Goal: Information Seeking & Learning: Check status

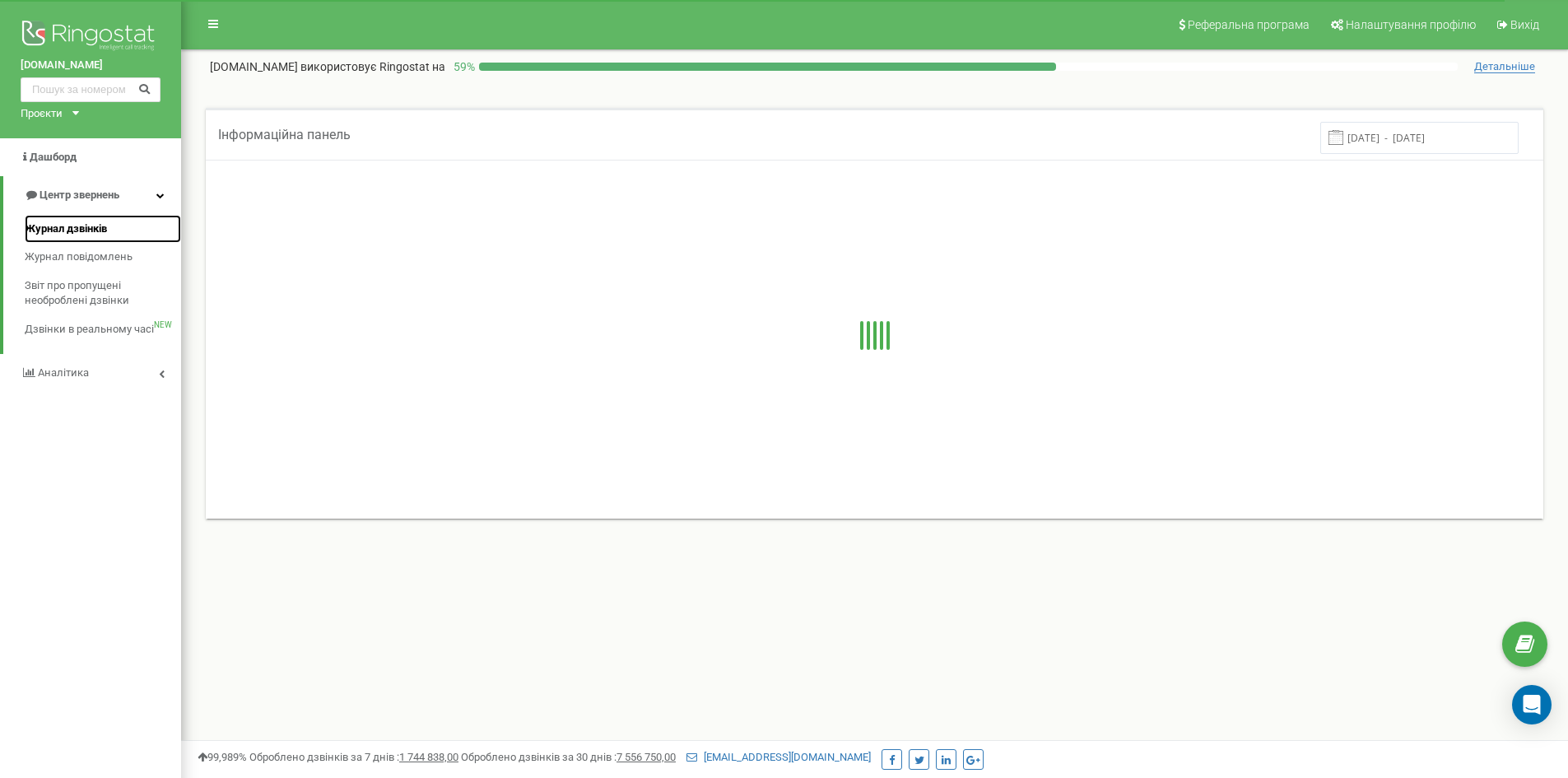
click at [59, 229] on span "Журнал дзвінків" at bounding box center [66, 229] width 82 height 16
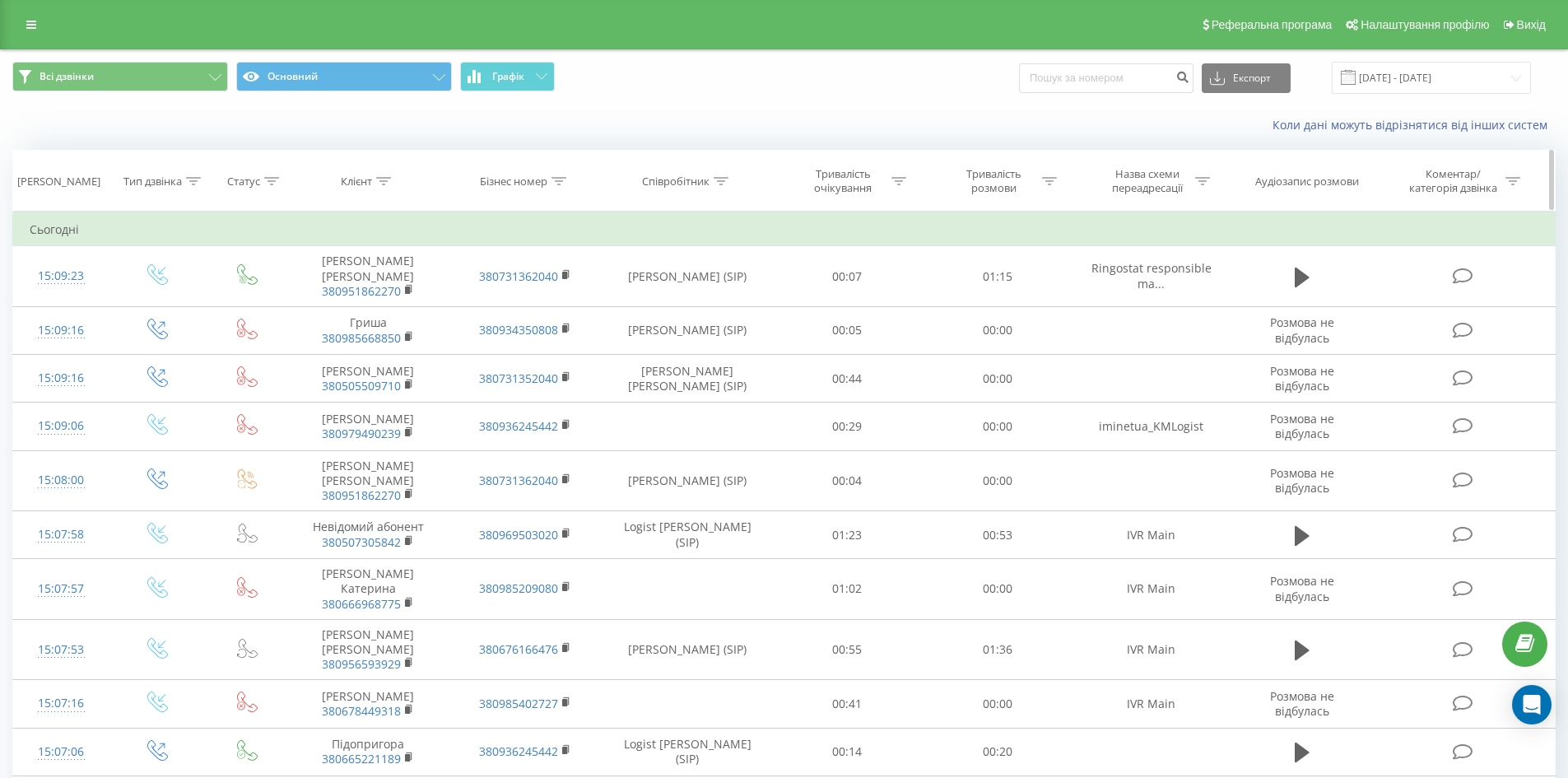
click at [558, 179] on icon at bounding box center [559, 181] width 15 height 8
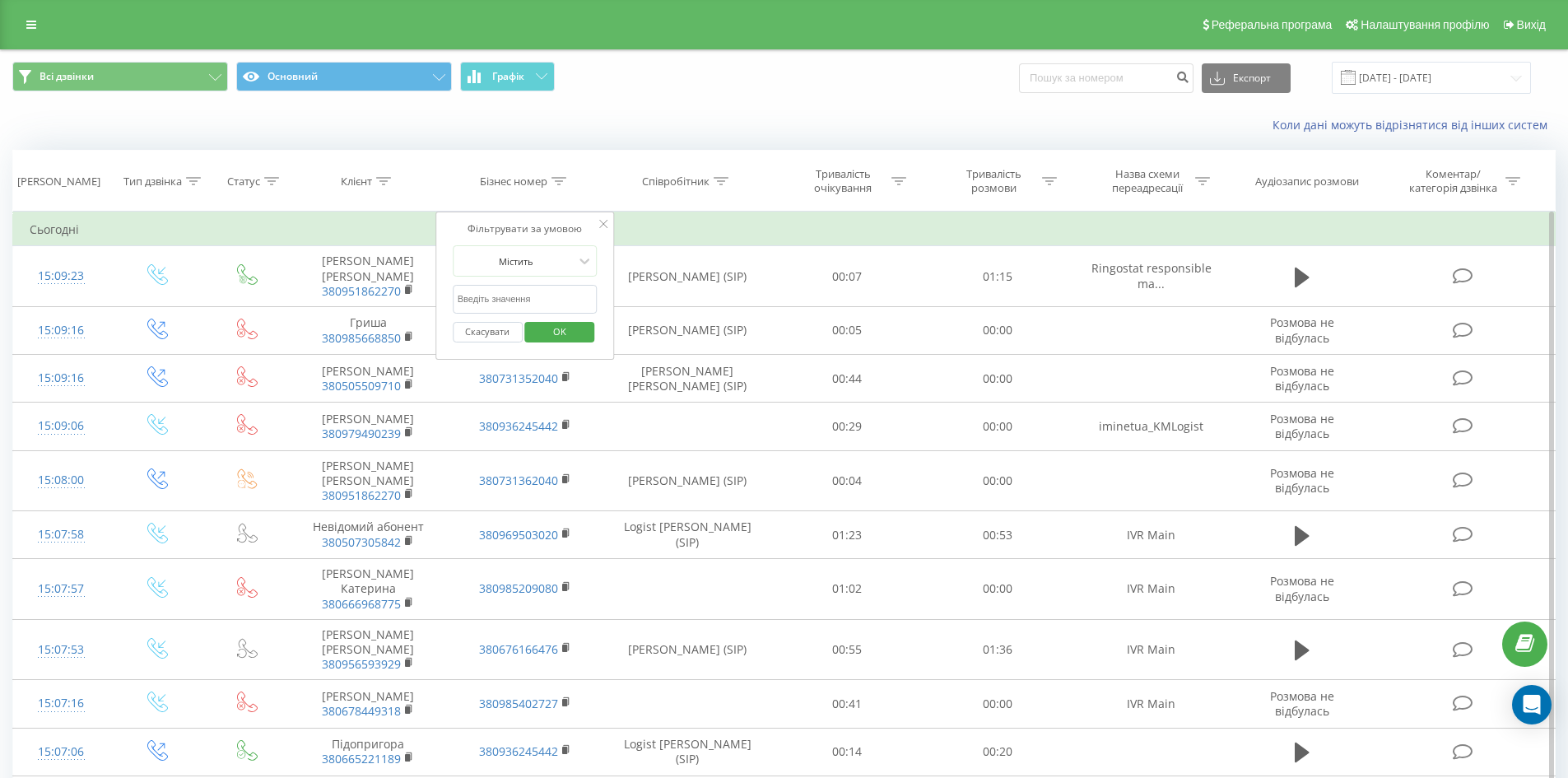
click at [521, 297] on input "text" at bounding box center [525, 299] width 145 height 29
type input "0661352040"
click at [561, 329] on span "OK" at bounding box center [560, 332] width 46 height 26
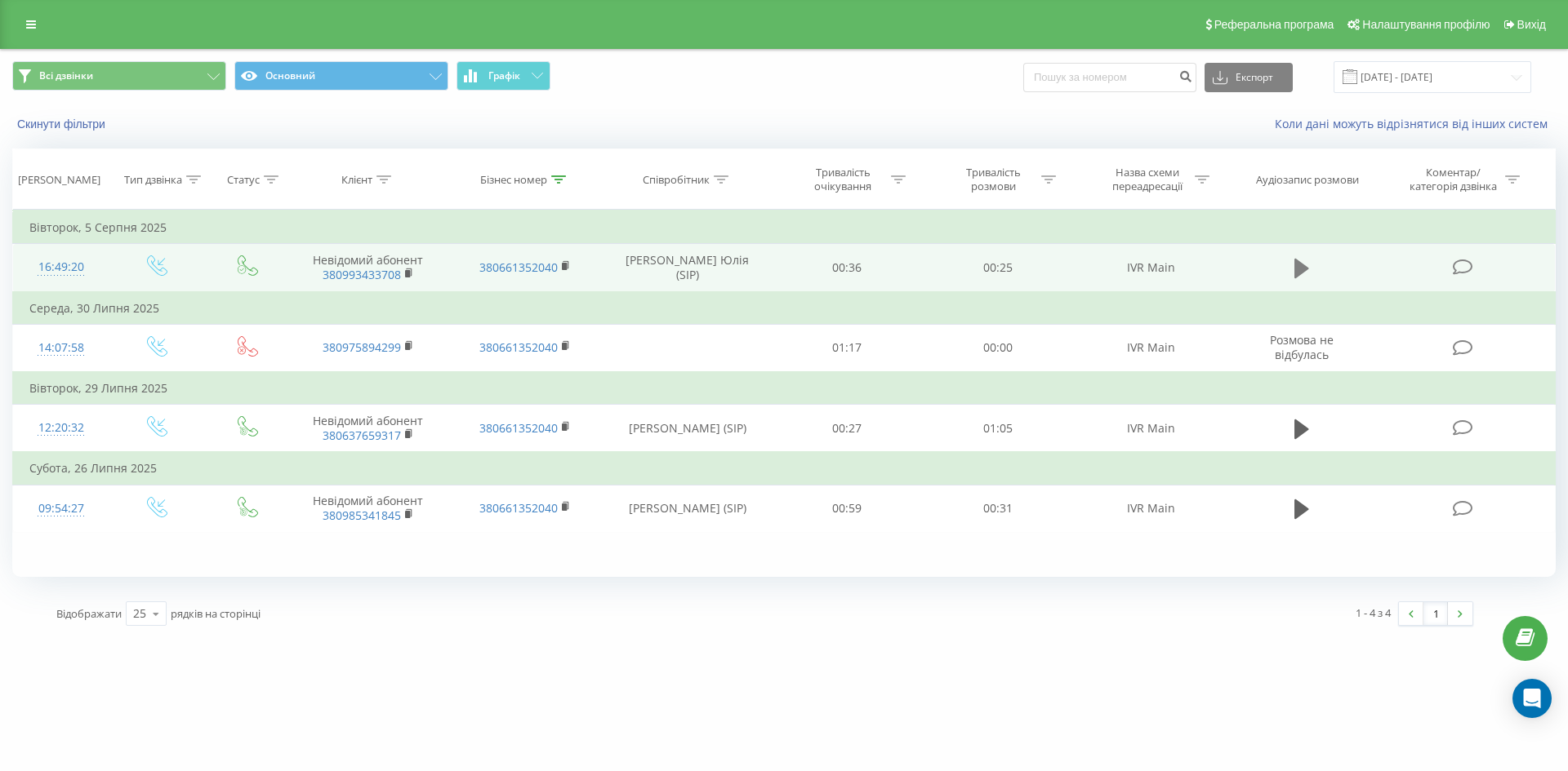
click at [1300, 264] on icon at bounding box center [1301, 268] width 14 height 20
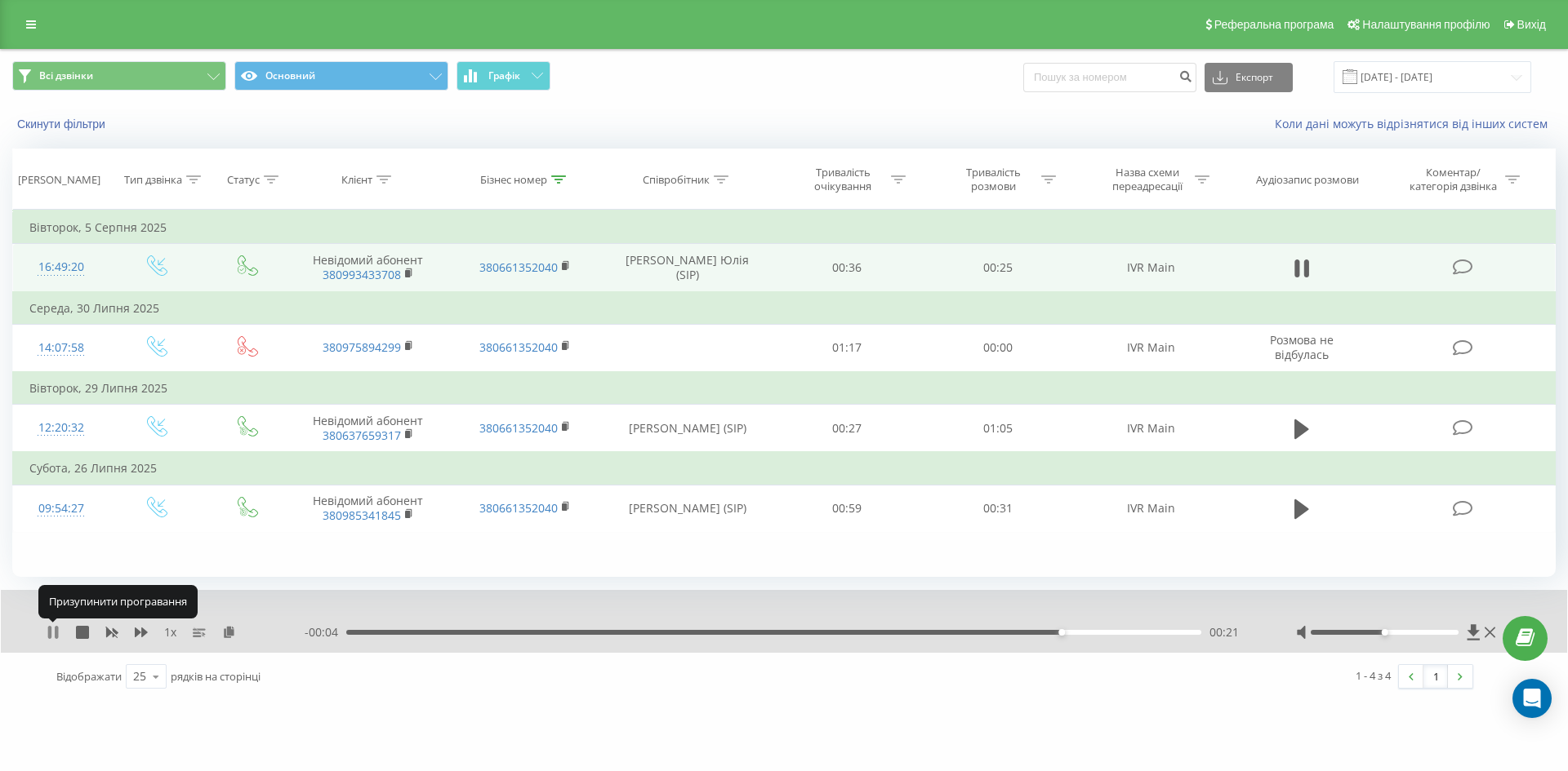
click at [57, 631] on icon at bounding box center [57, 633] width 4 height 13
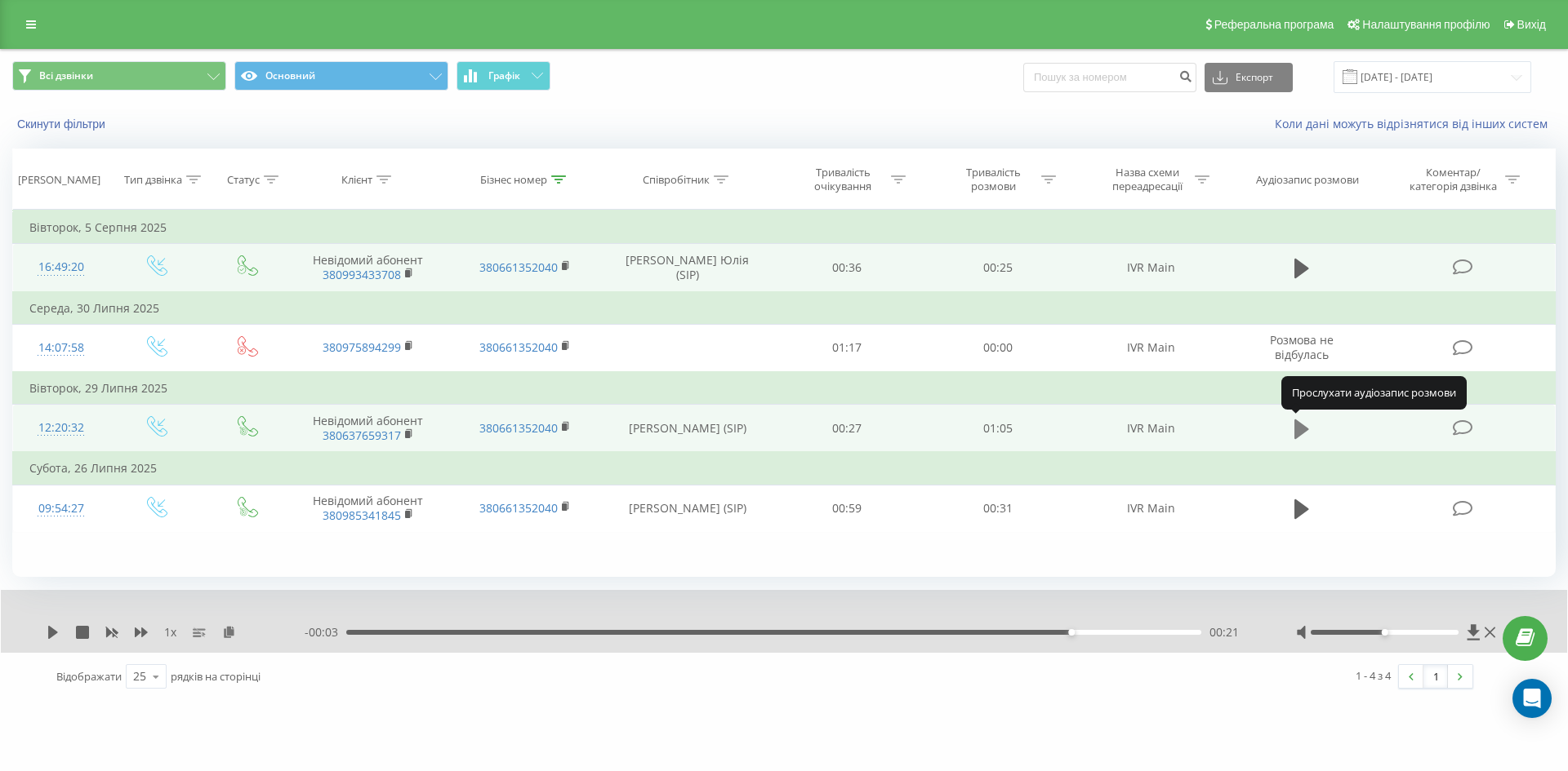
click at [1301, 435] on icon at bounding box center [1301, 428] width 14 height 20
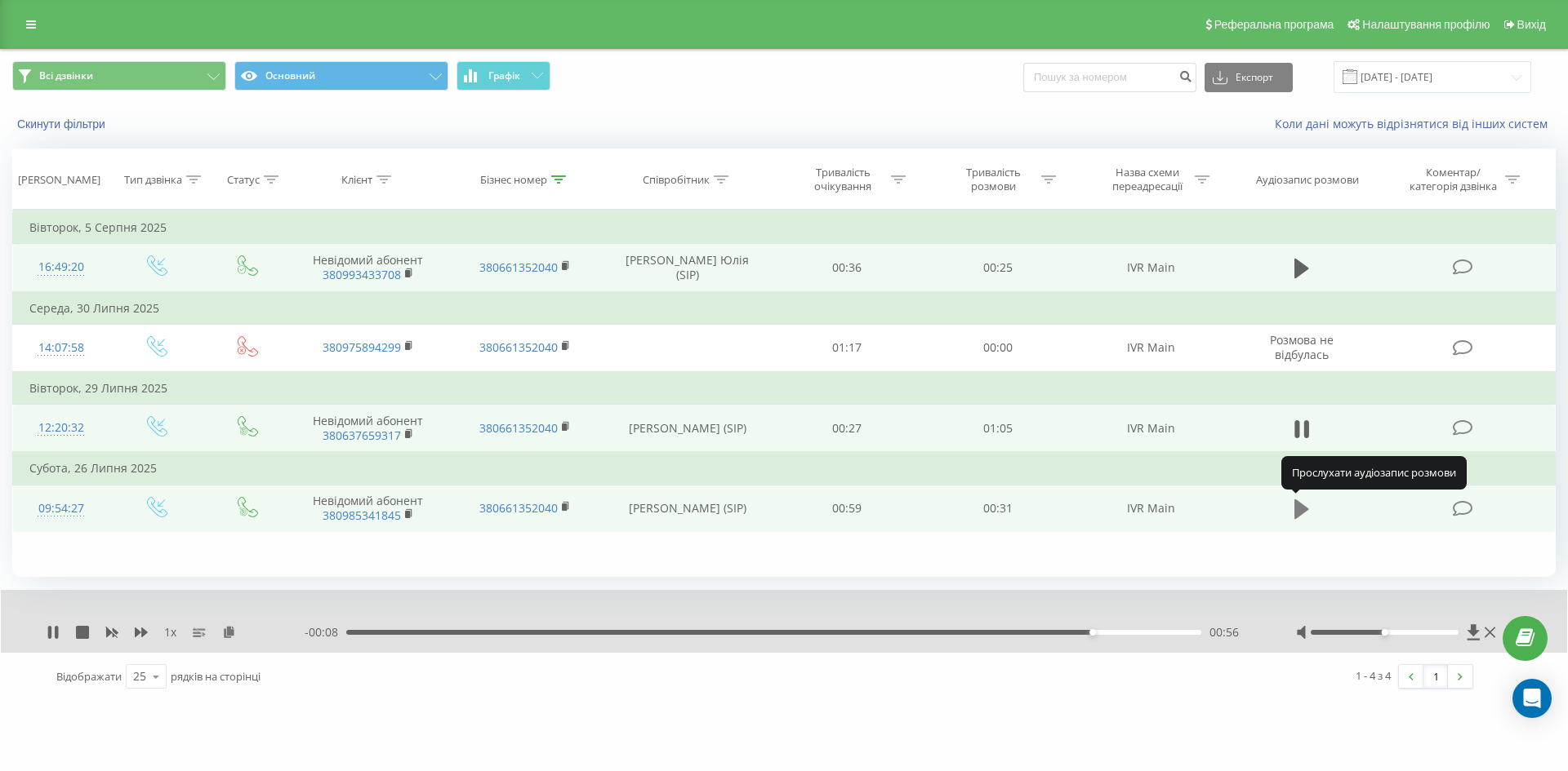
click at [1309, 510] on icon at bounding box center [1301, 509] width 14 height 23
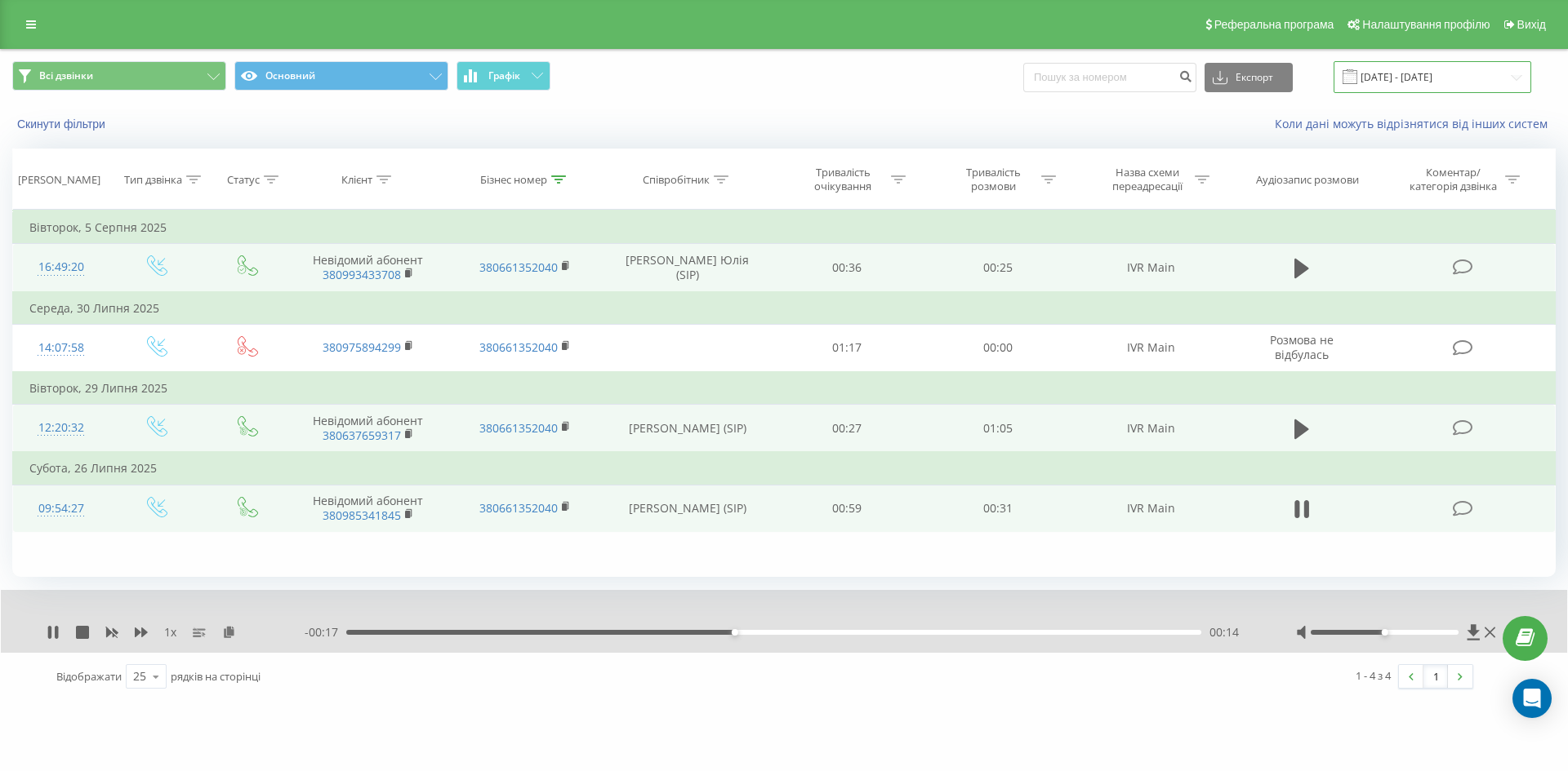
click at [1507, 75] on input "[DATE] - [DATE]" at bounding box center [1432, 77] width 198 height 32
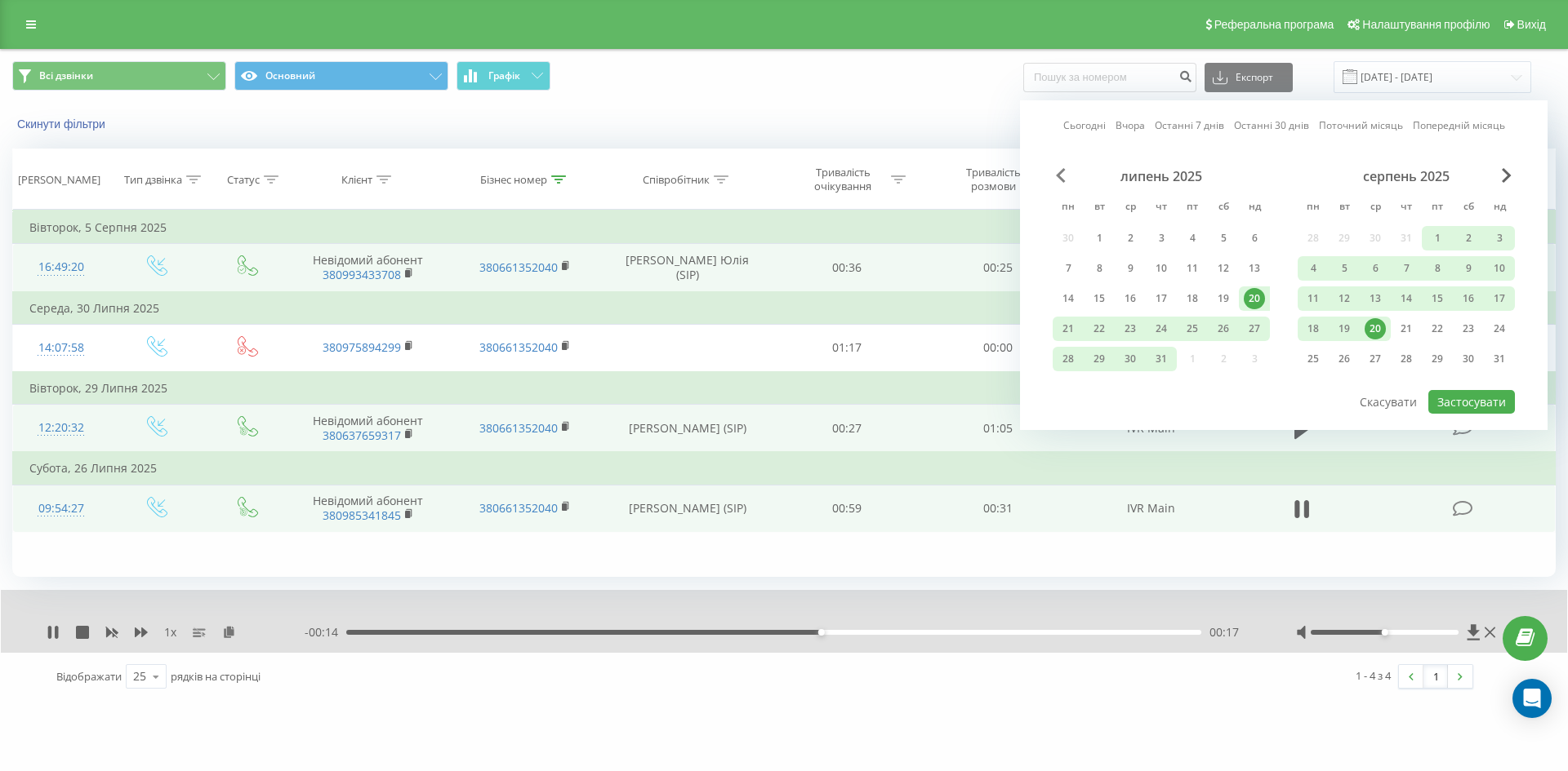
click at [1058, 178] on span "Previous Month" at bounding box center [1061, 175] width 10 height 14
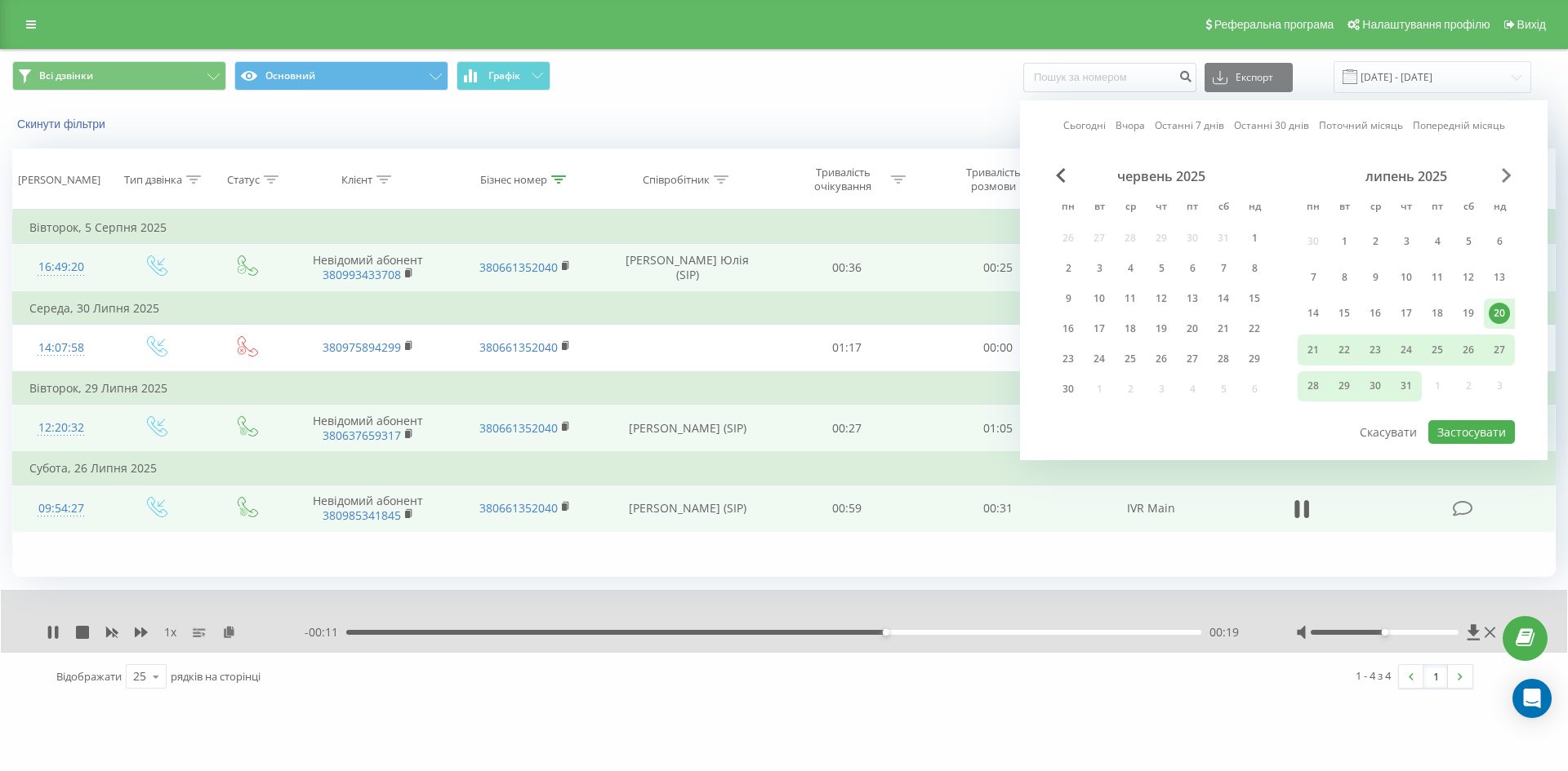
click at [1505, 174] on span "Next Month" at bounding box center [1507, 175] width 10 height 14
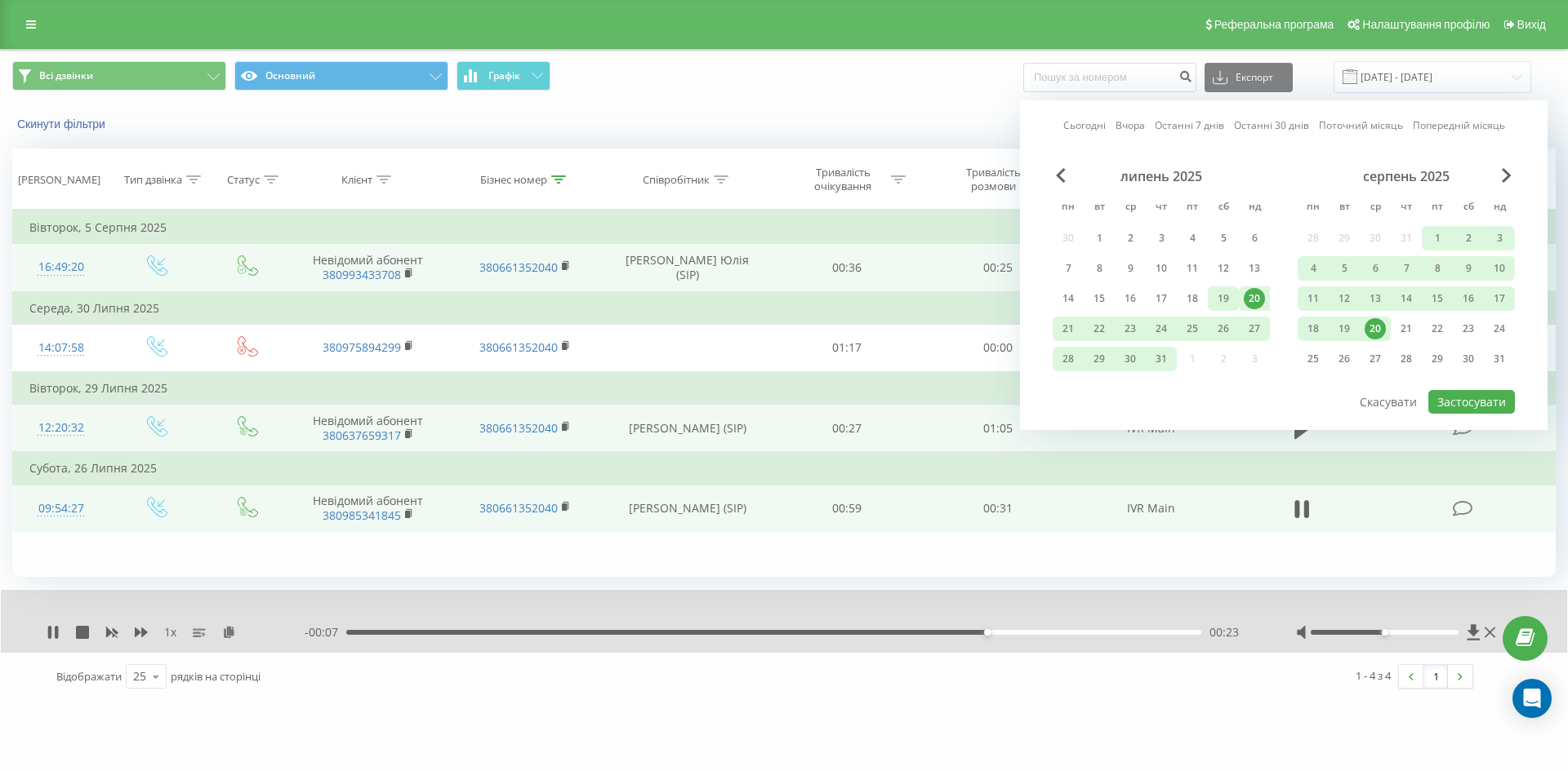
click at [1226, 299] on div "19" at bounding box center [1223, 298] width 21 height 21
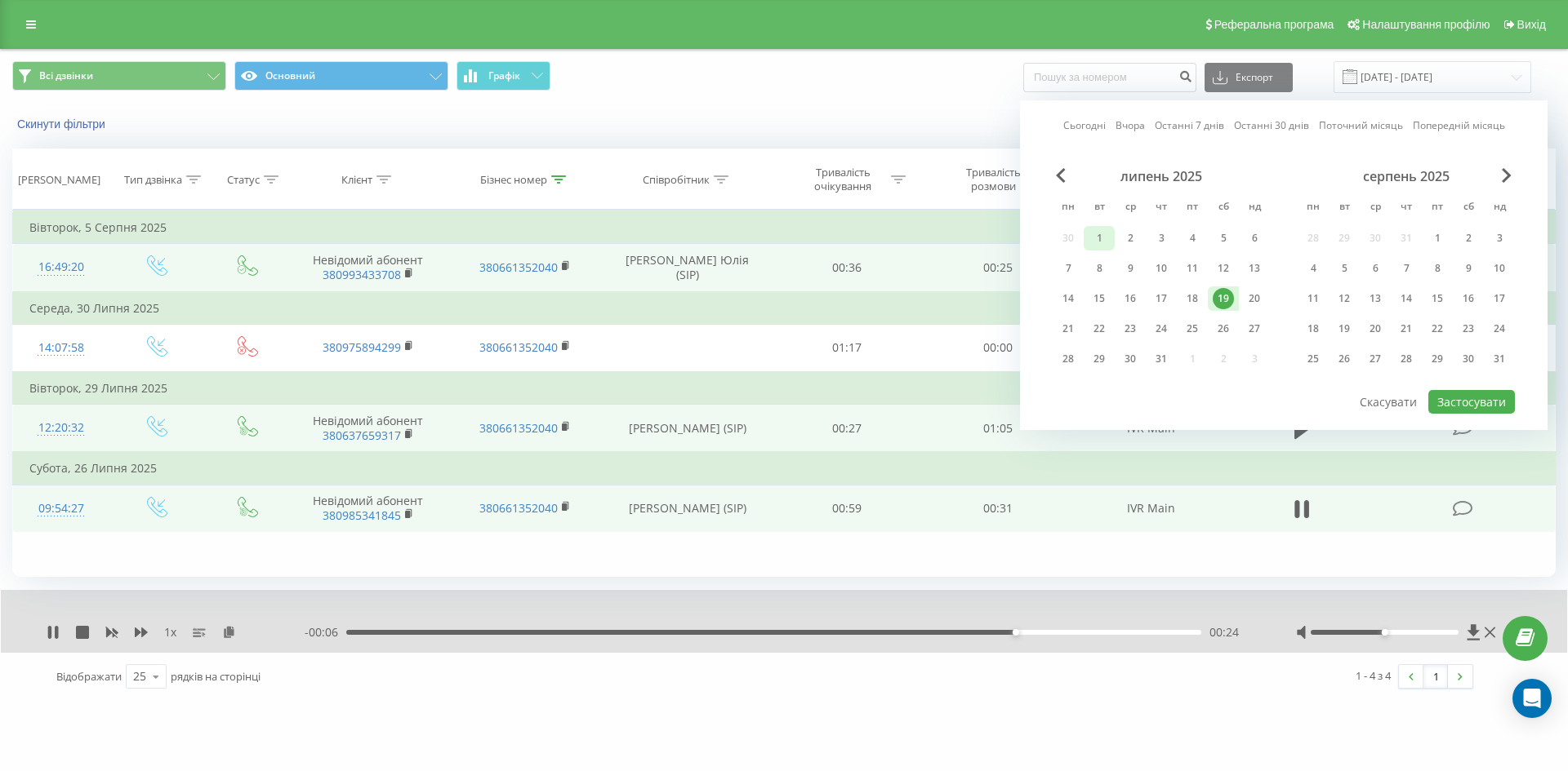
click at [1100, 240] on div "1" at bounding box center [1099, 238] width 21 height 21
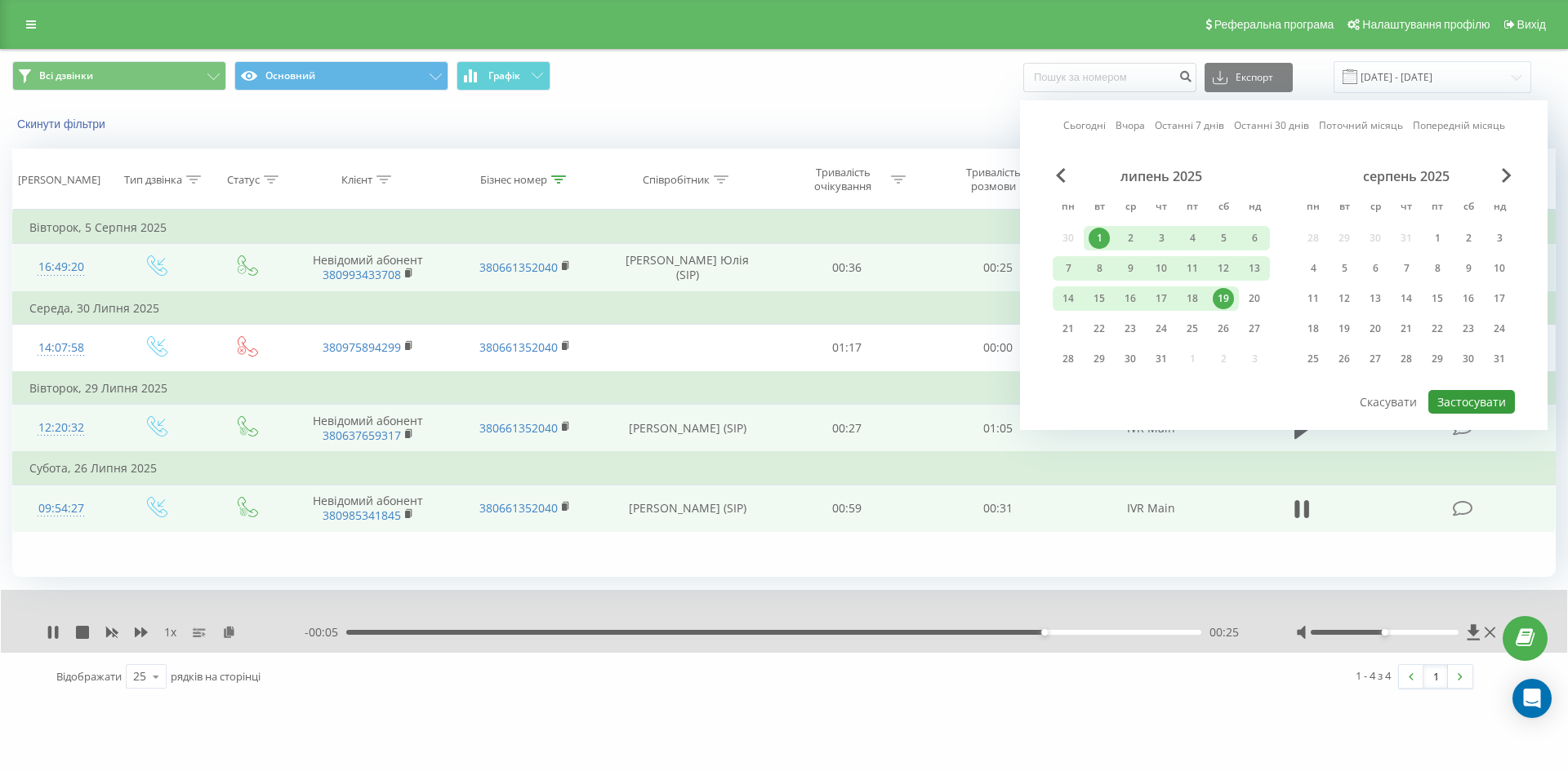
click at [1470, 401] on button "Застосувати" at bounding box center [1472, 402] width 87 height 24
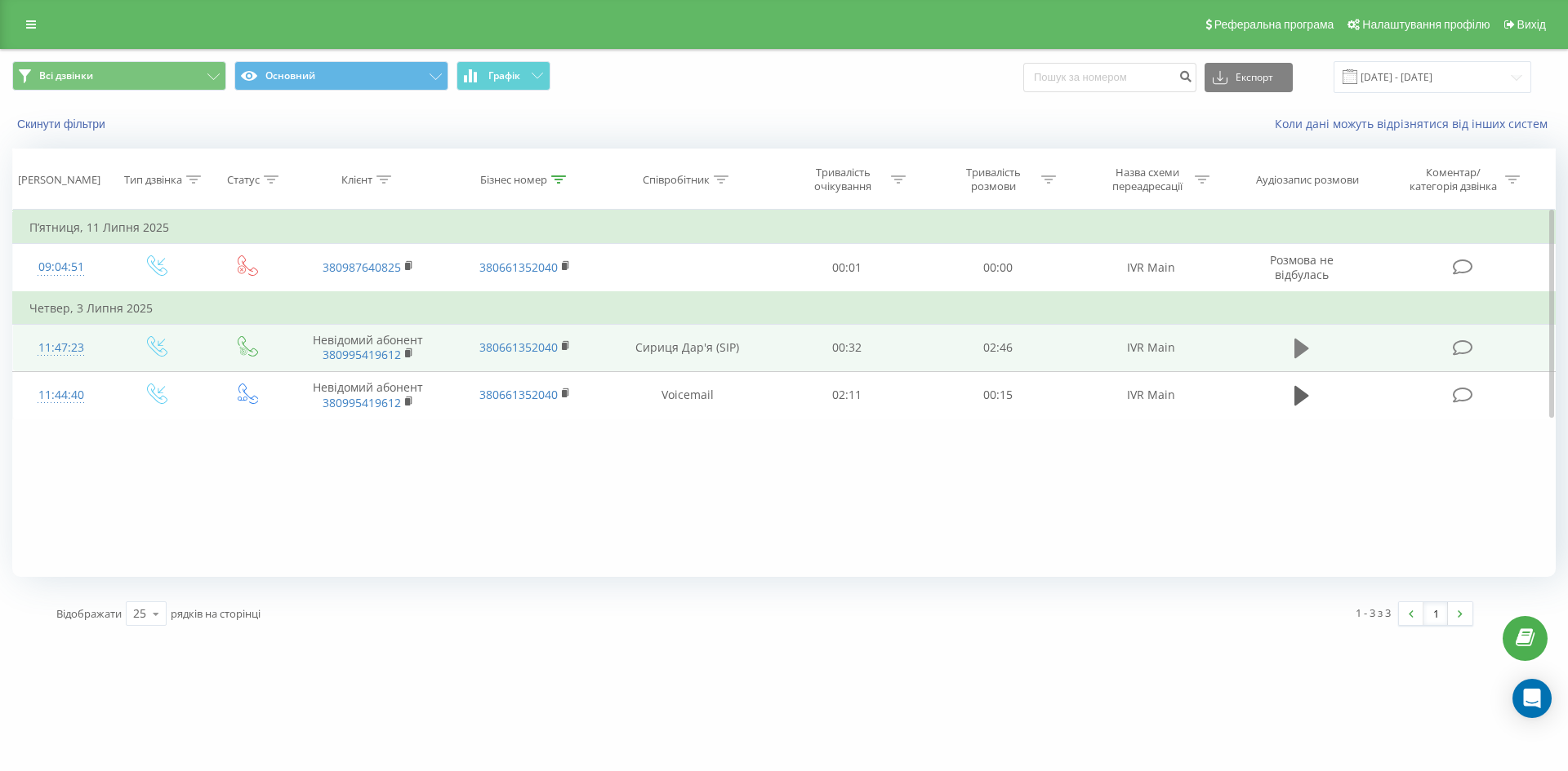
click at [1300, 349] on icon at bounding box center [1301, 349] width 14 height 20
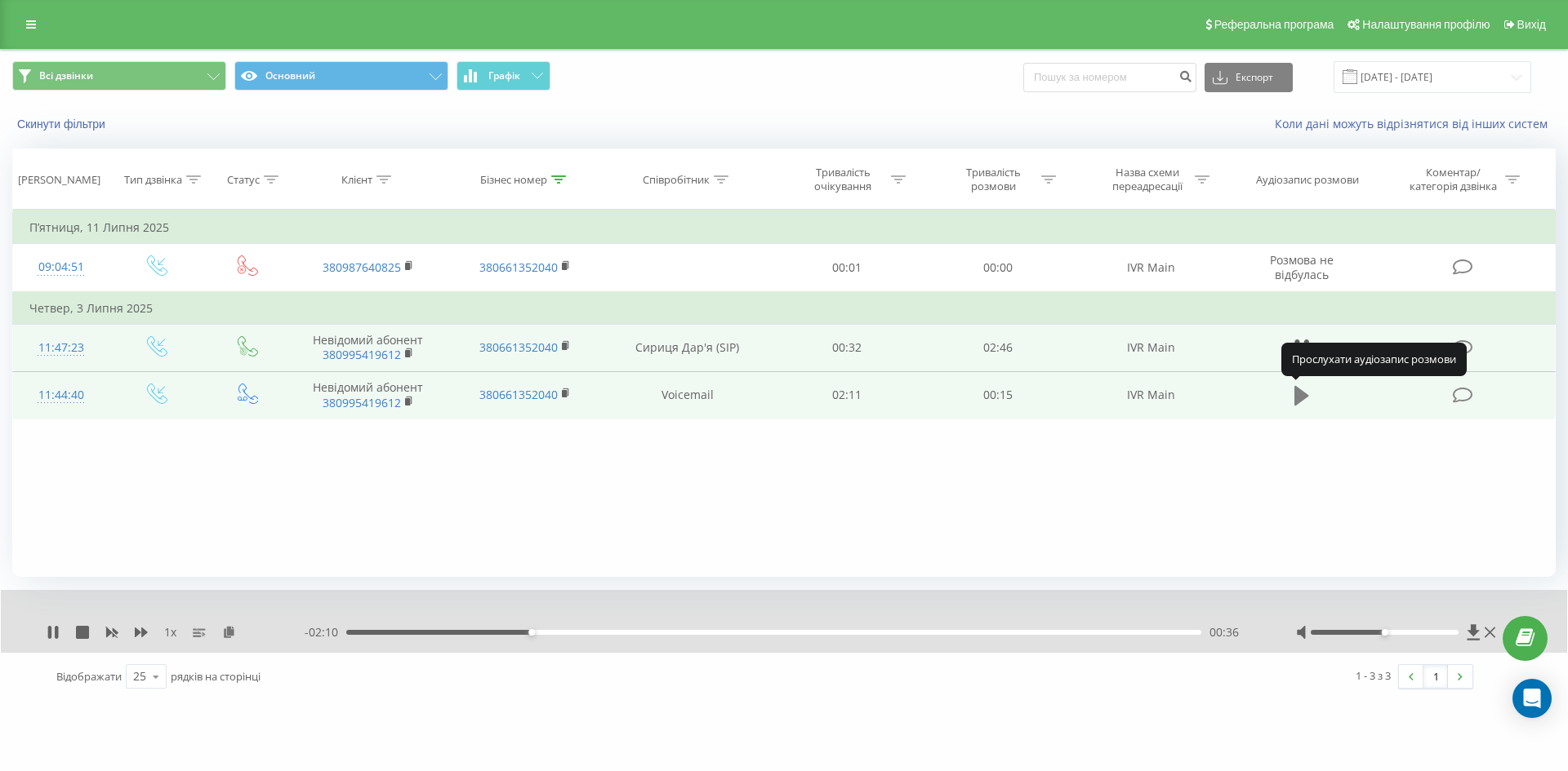
click at [1298, 392] on icon at bounding box center [1301, 396] width 14 height 20
click at [1517, 79] on input "[DATE] - [DATE]" at bounding box center [1432, 77] width 198 height 32
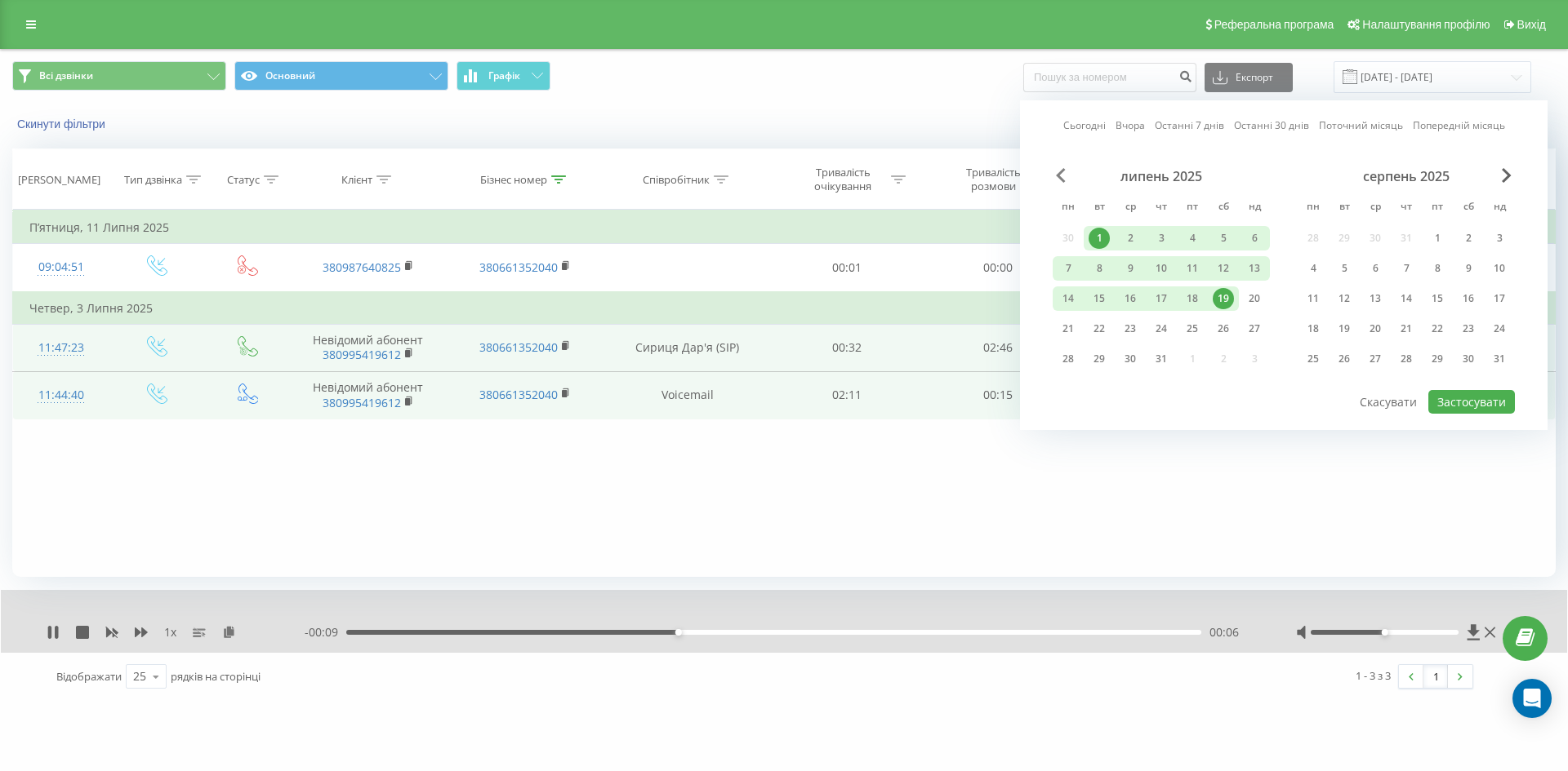
click at [1060, 173] on span "Previous Month" at bounding box center [1061, 175] width 10 height 14
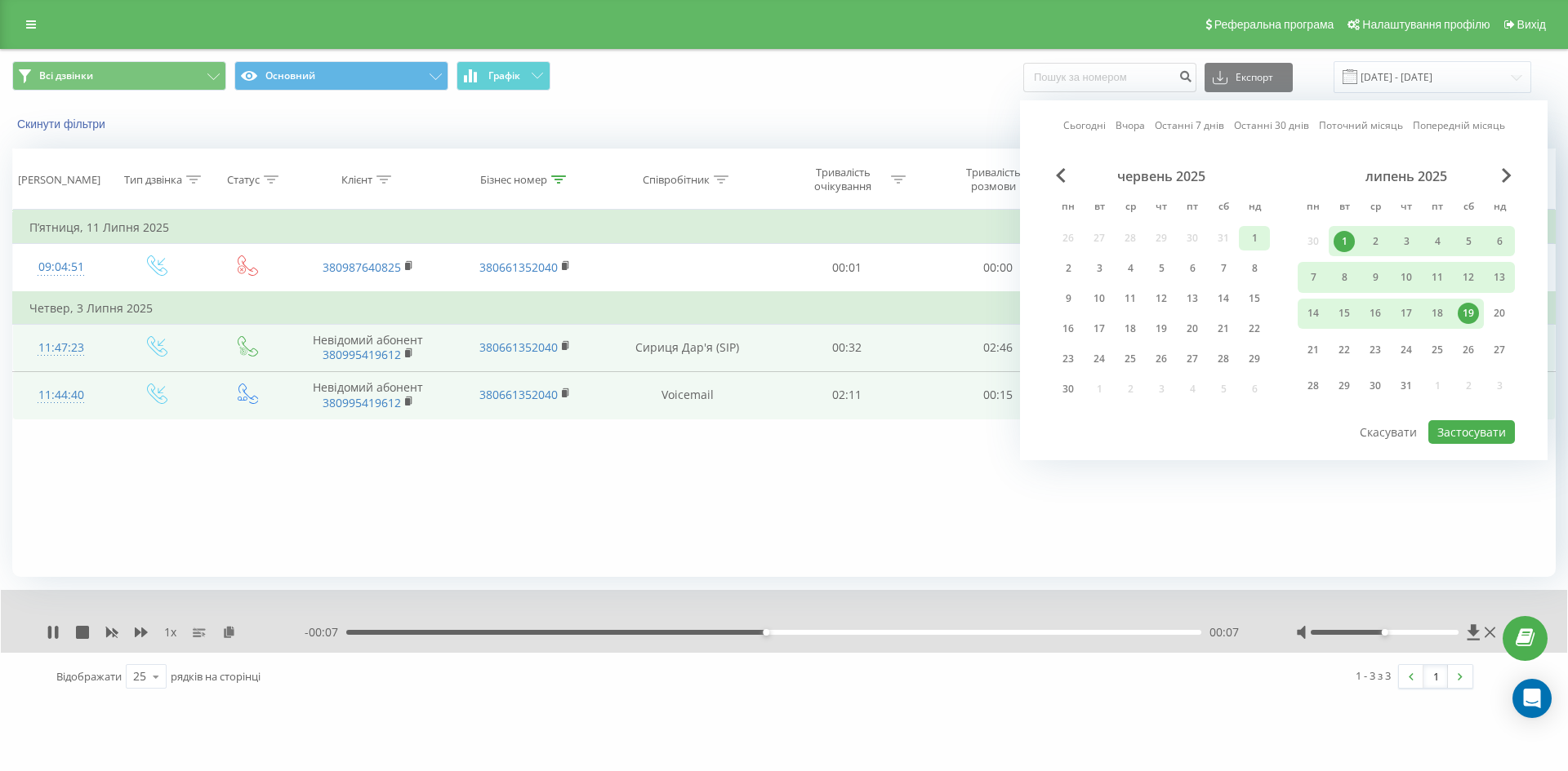
click at [1249, 240] on div "1" at bounding box center [1253, 238] width 21 height 21
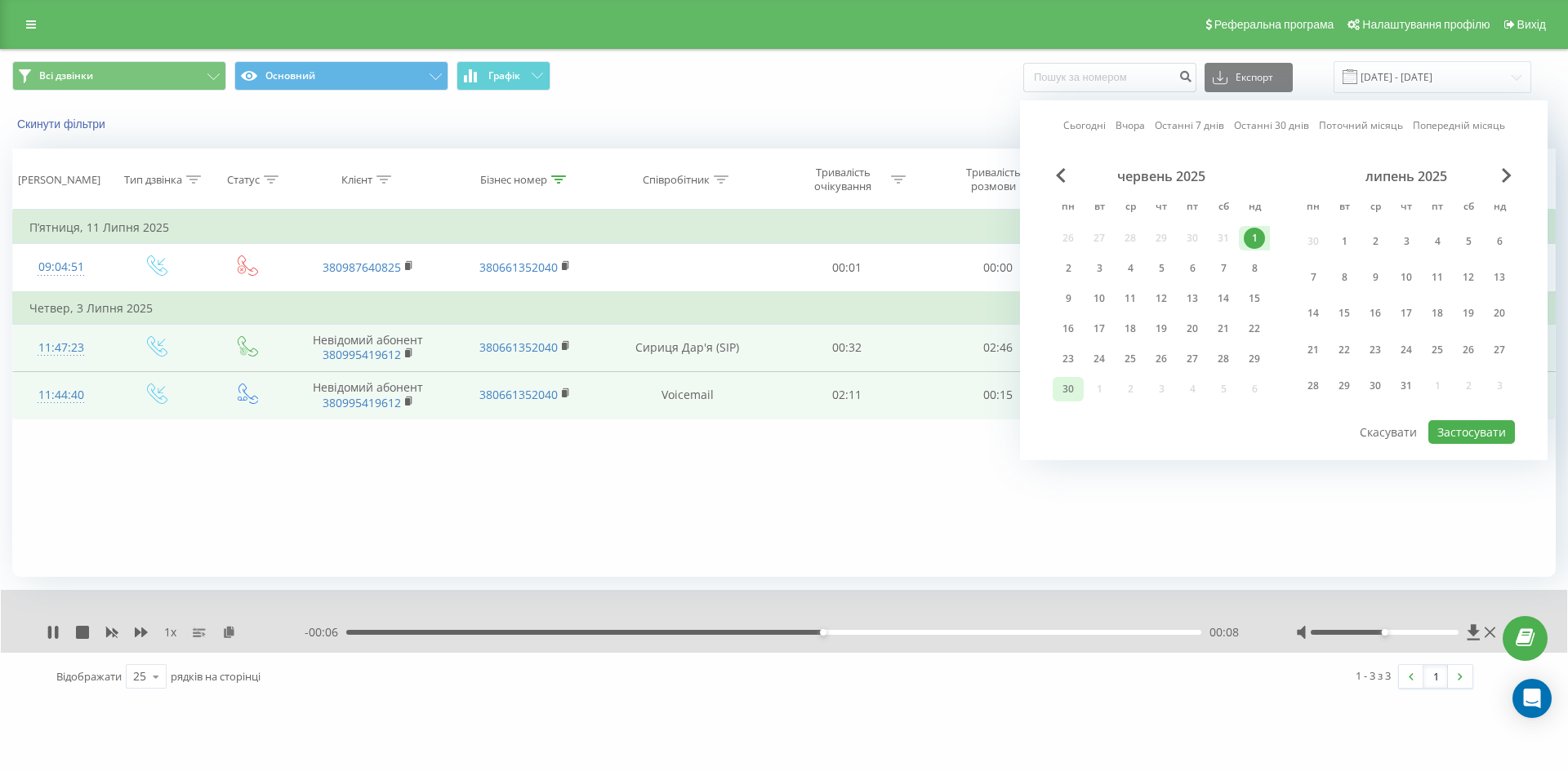
click at [1074, 386] on div "30" at bounding box center [1068, 389] width 21 height 21
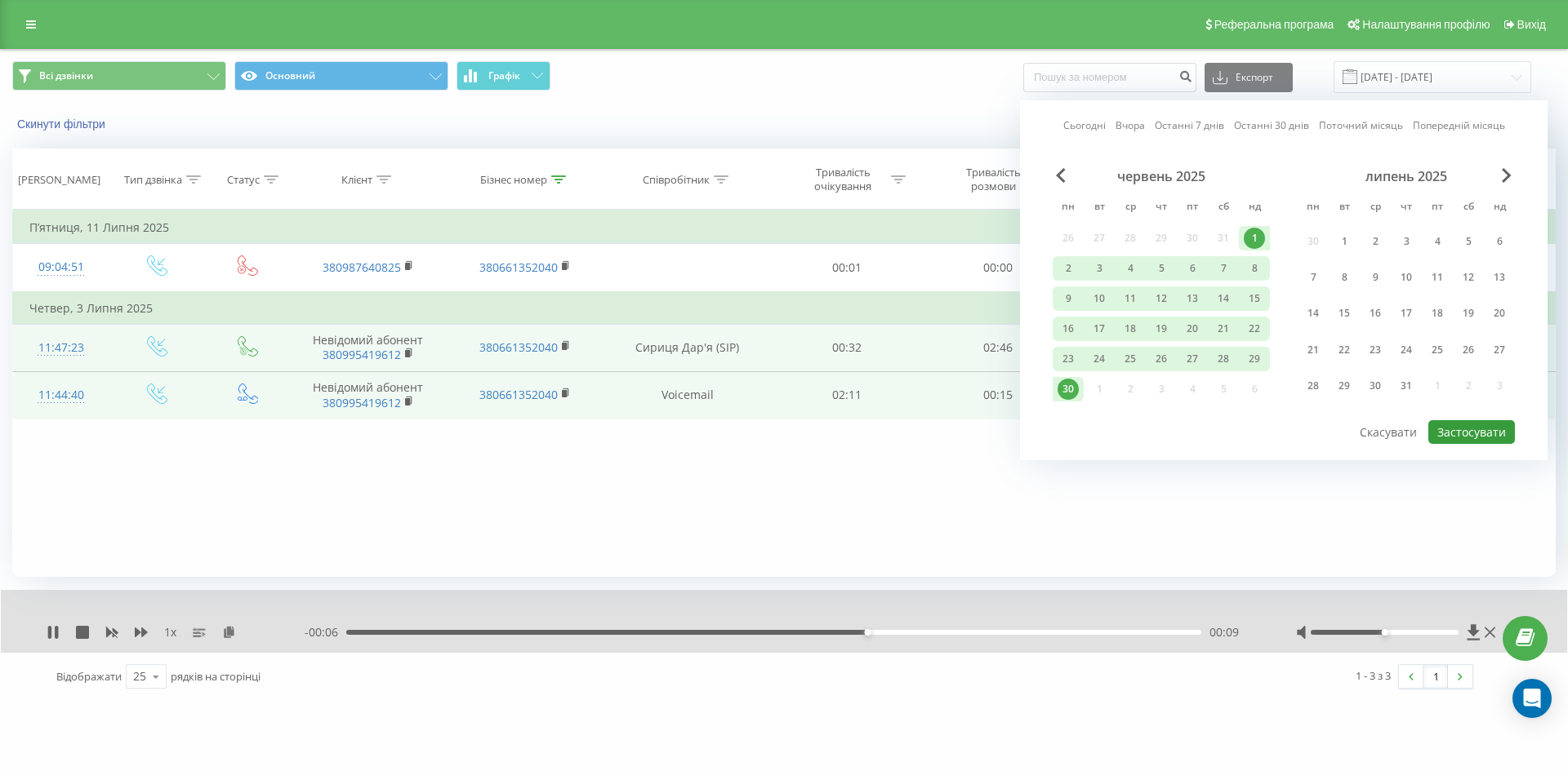
click at [1451, 429] on button "Застосувати" at bounding box center [1472, 432] width 87 height 24
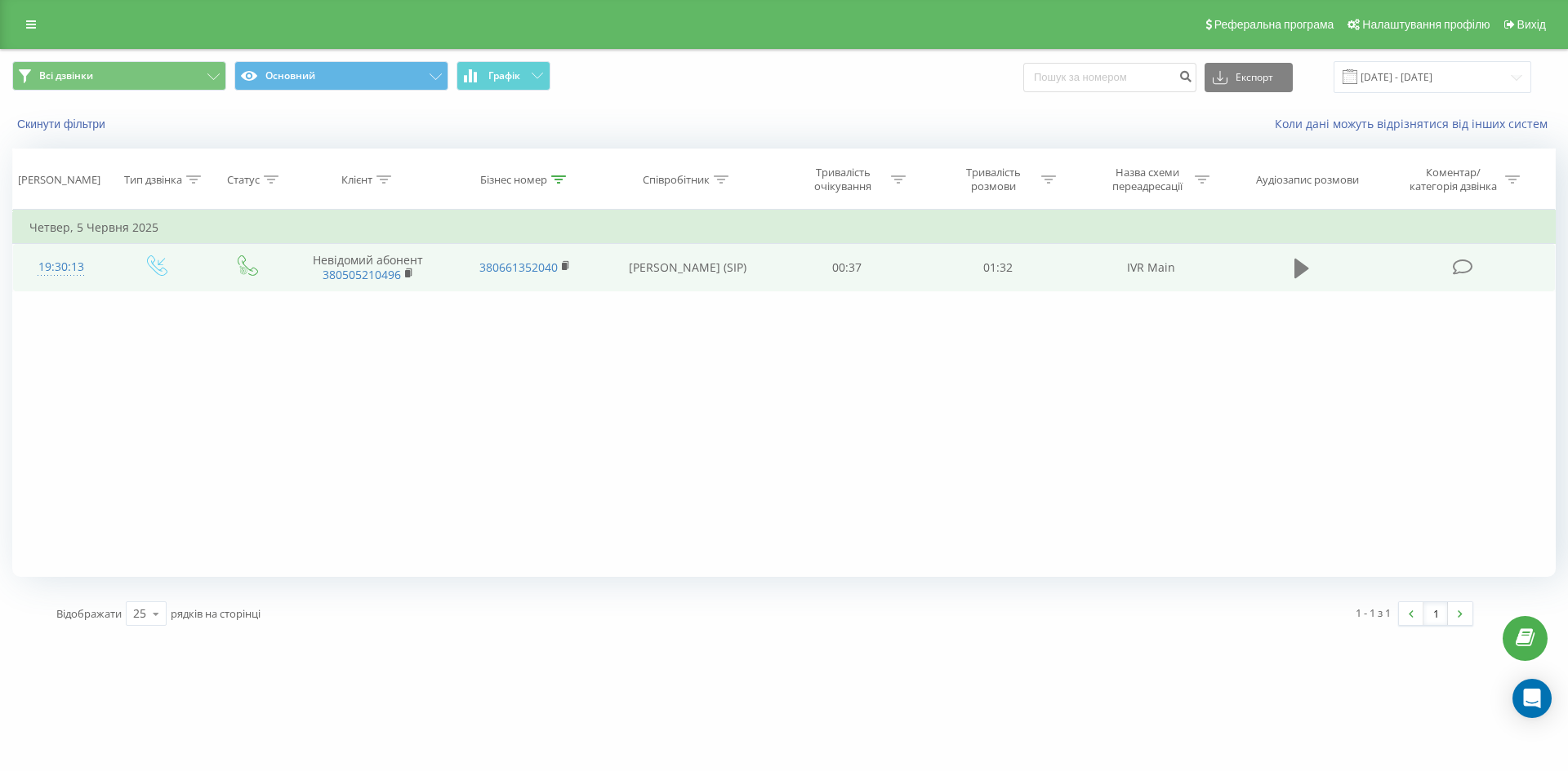
click at [1301, 270] on icon at bounding box center [1301, 268] width 14 height 20
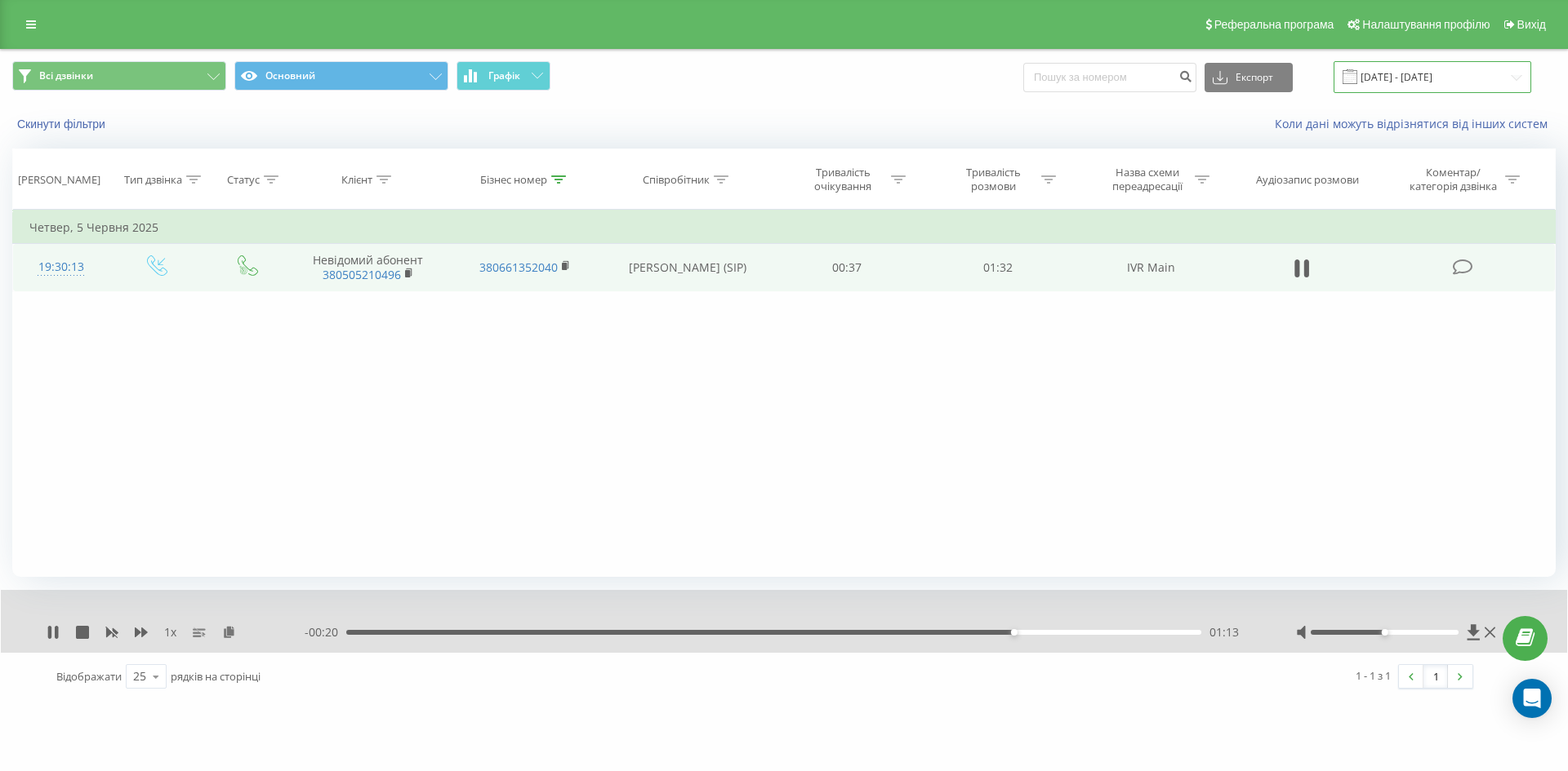
click at [1513, 76] on input "[DATE] - [DATE]" at bounding box center [1432, 77] width 198 height 32
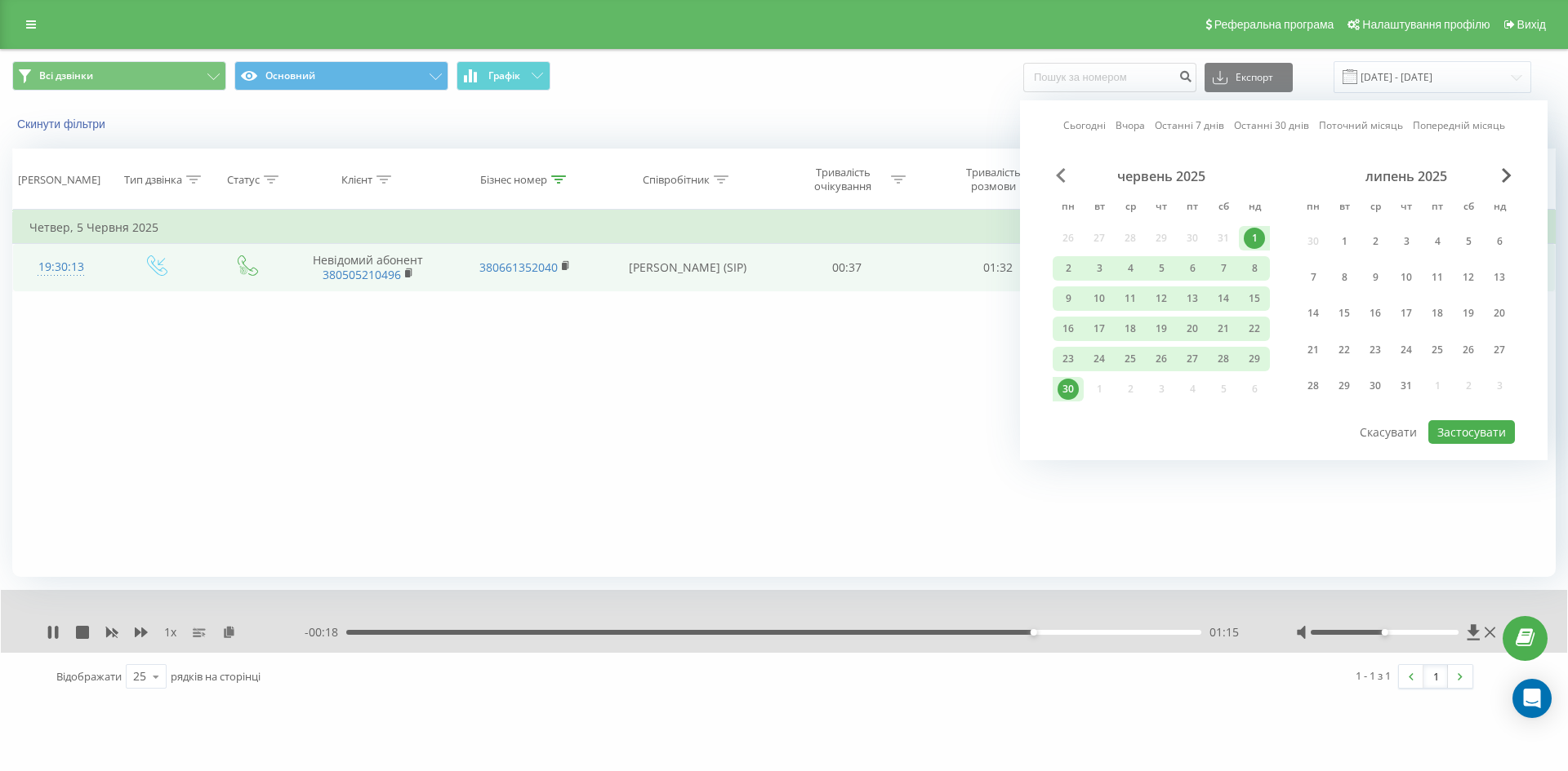
click at [1056, 175] on span "Previous Month" at bounding box center [1061, 175] width 10 height 14
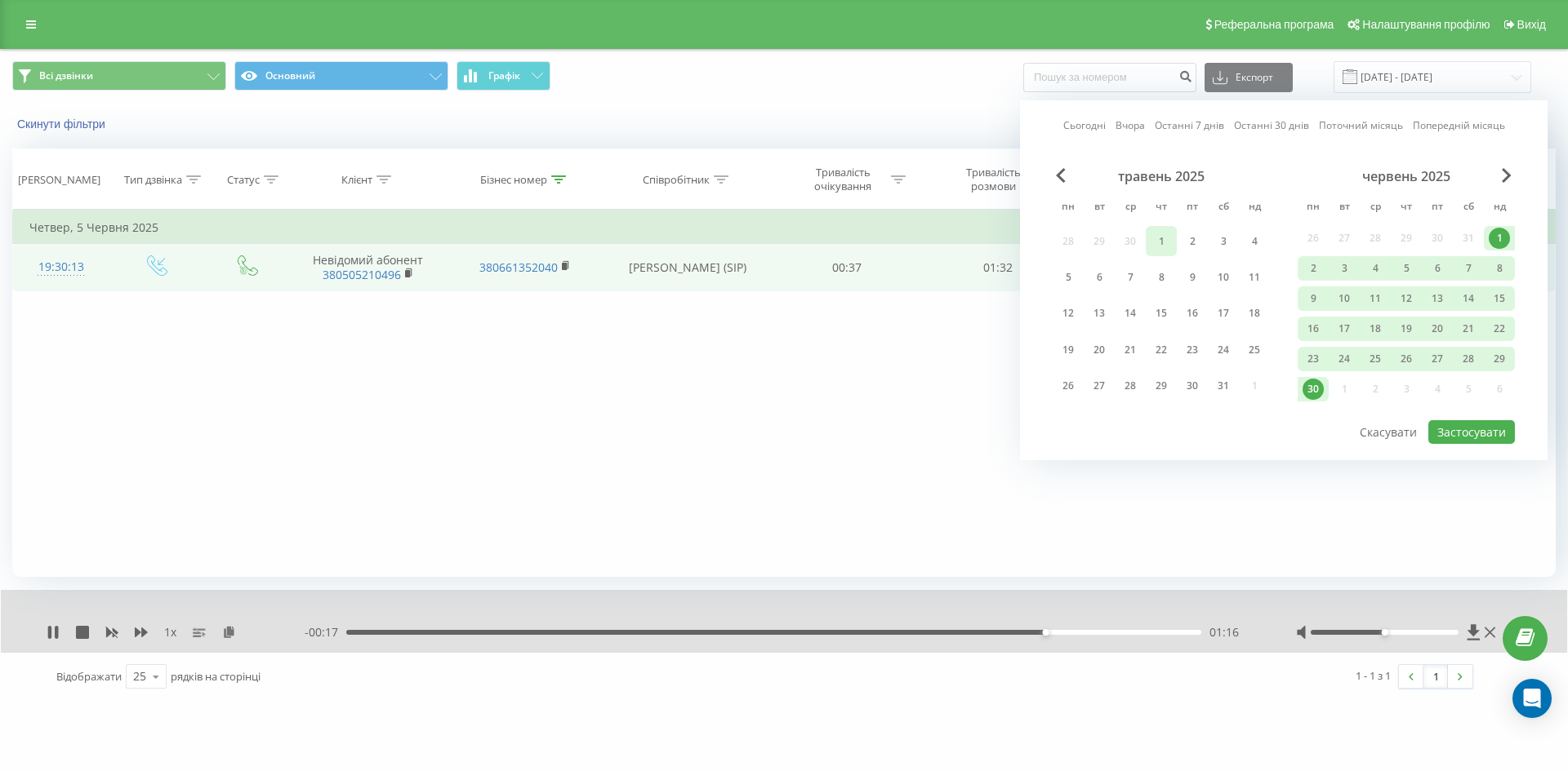
click at [1156, 240] on div "1" at bounding box center [1160, 241] width 21 height 21
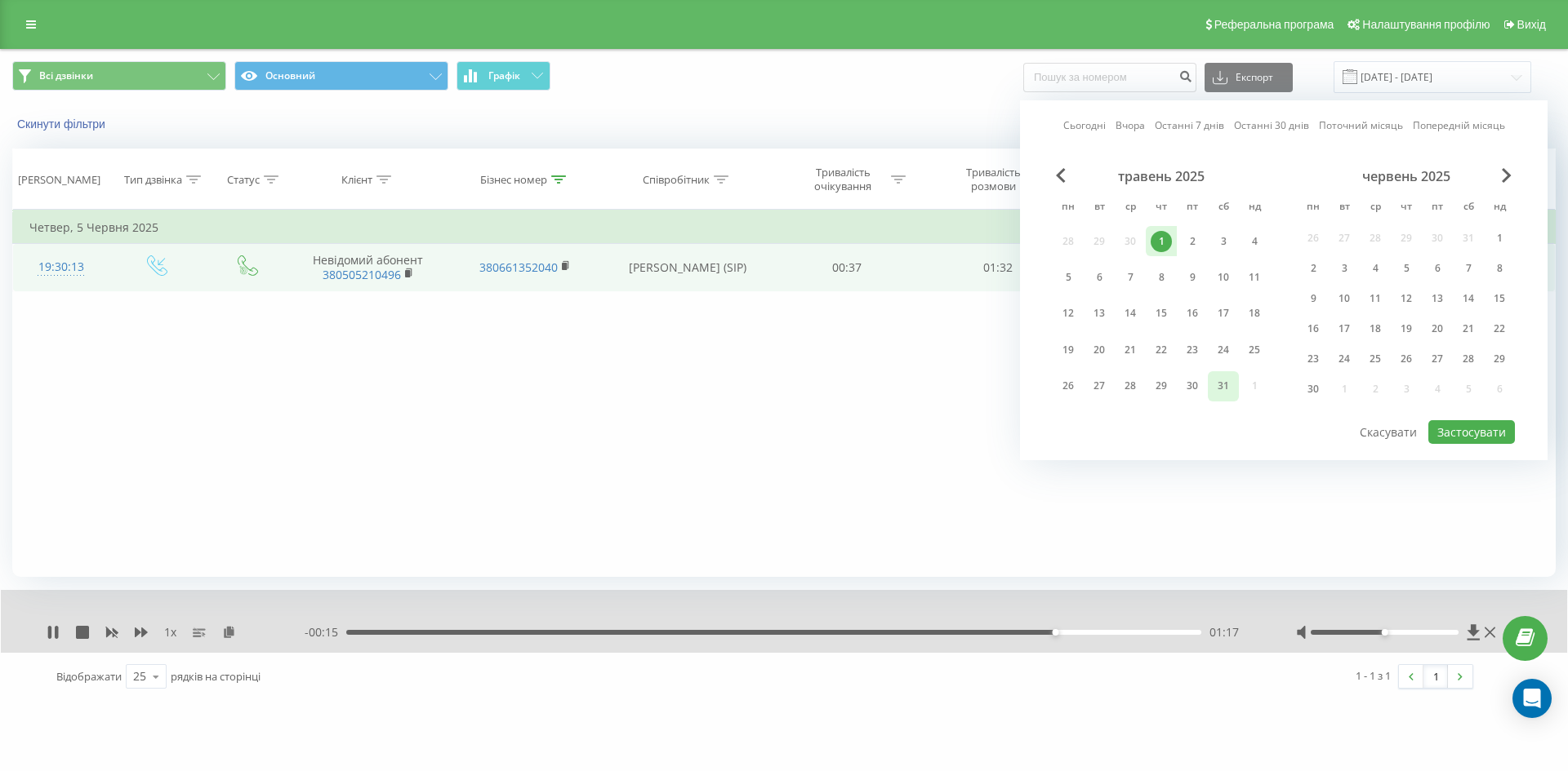
click at [1218, 383] on div "31" at bounding box center [1223, 385] width 21 height 21
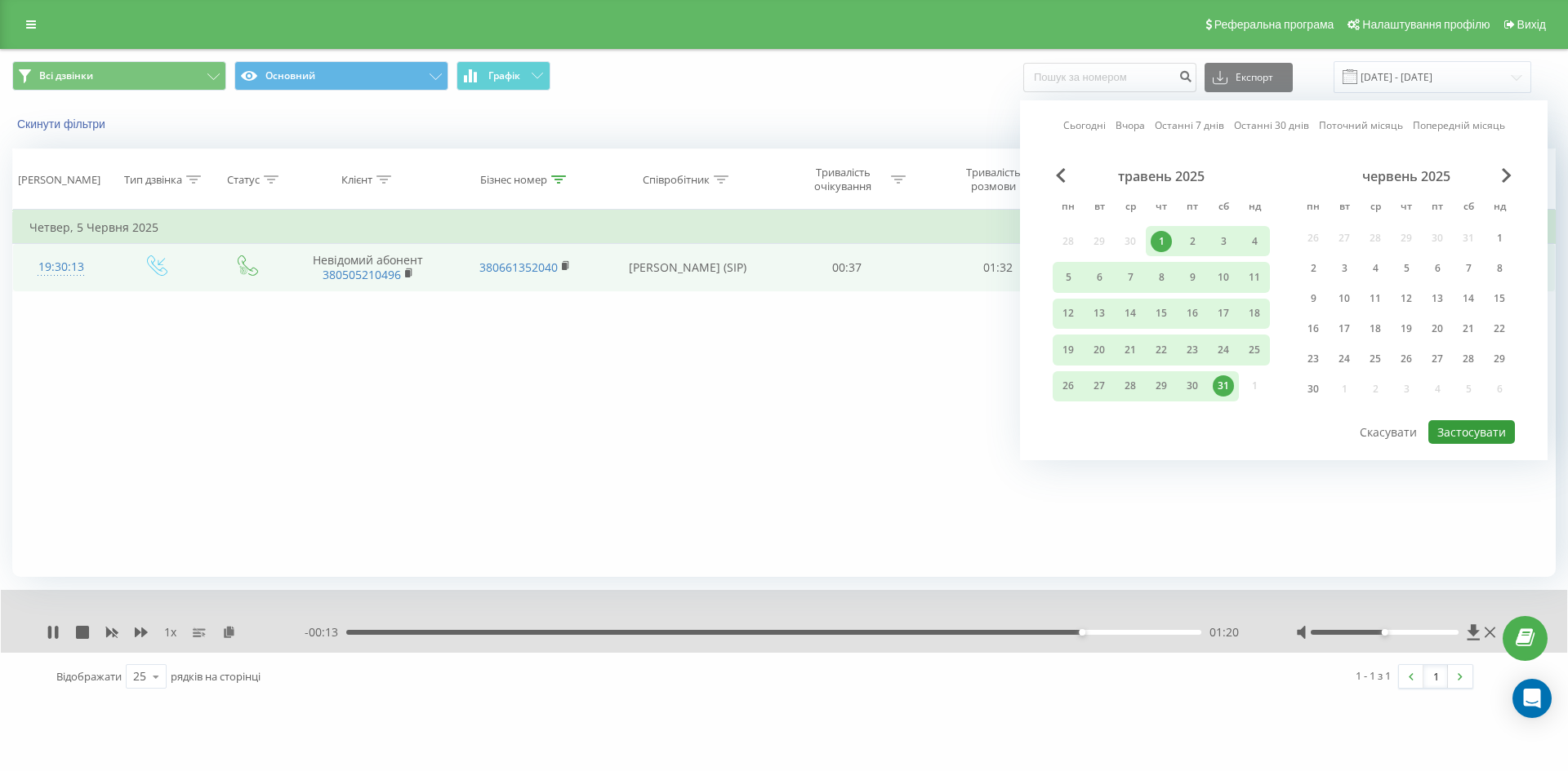
click at [1457, 434] on button "Застосувати" at bounding box center [1472, 432] width 87 height 24
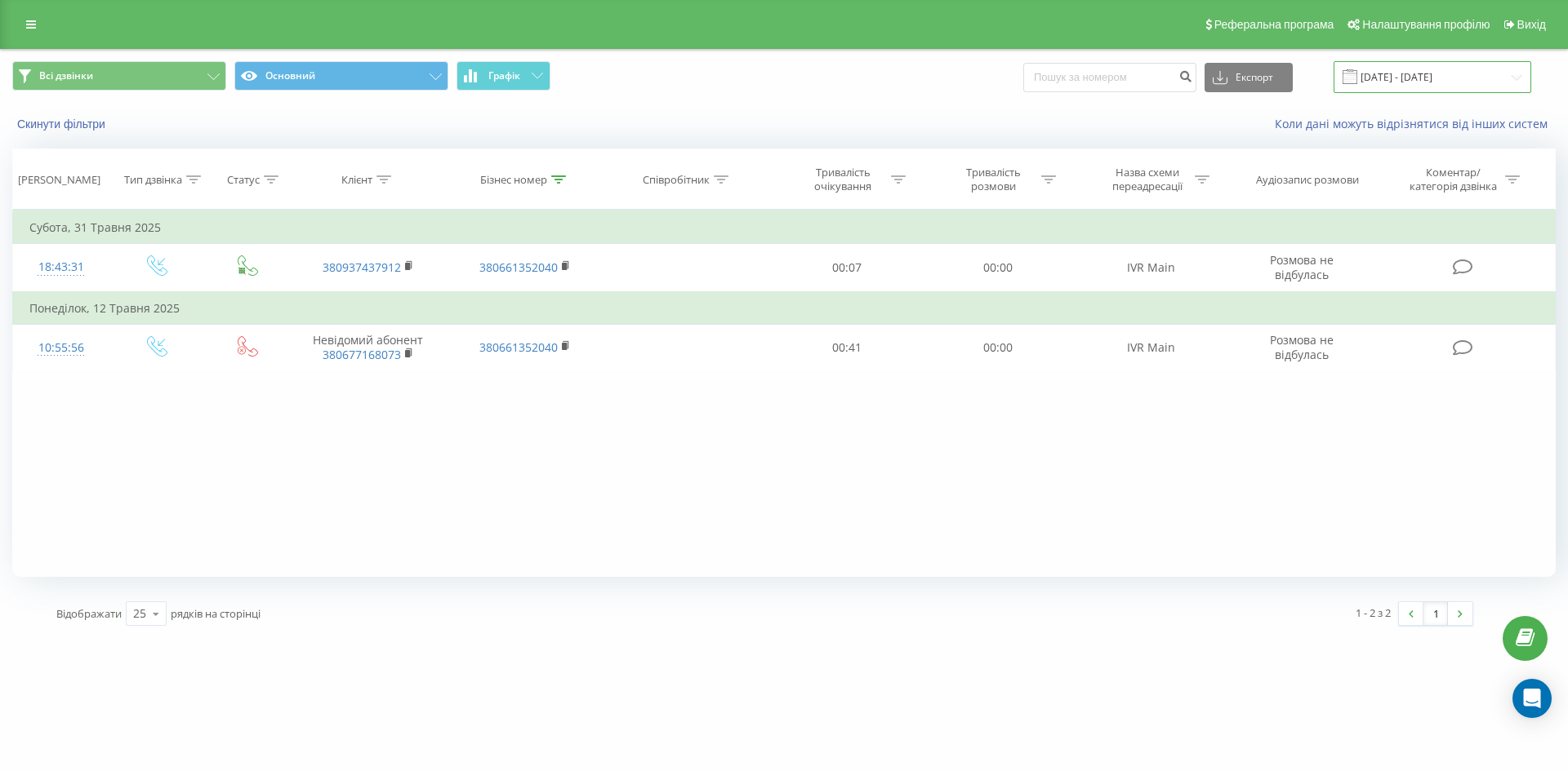
click at [1513, 79] on input "[DATE] - [DATE]" at bounding box center [1432, 77] width 198 height 32
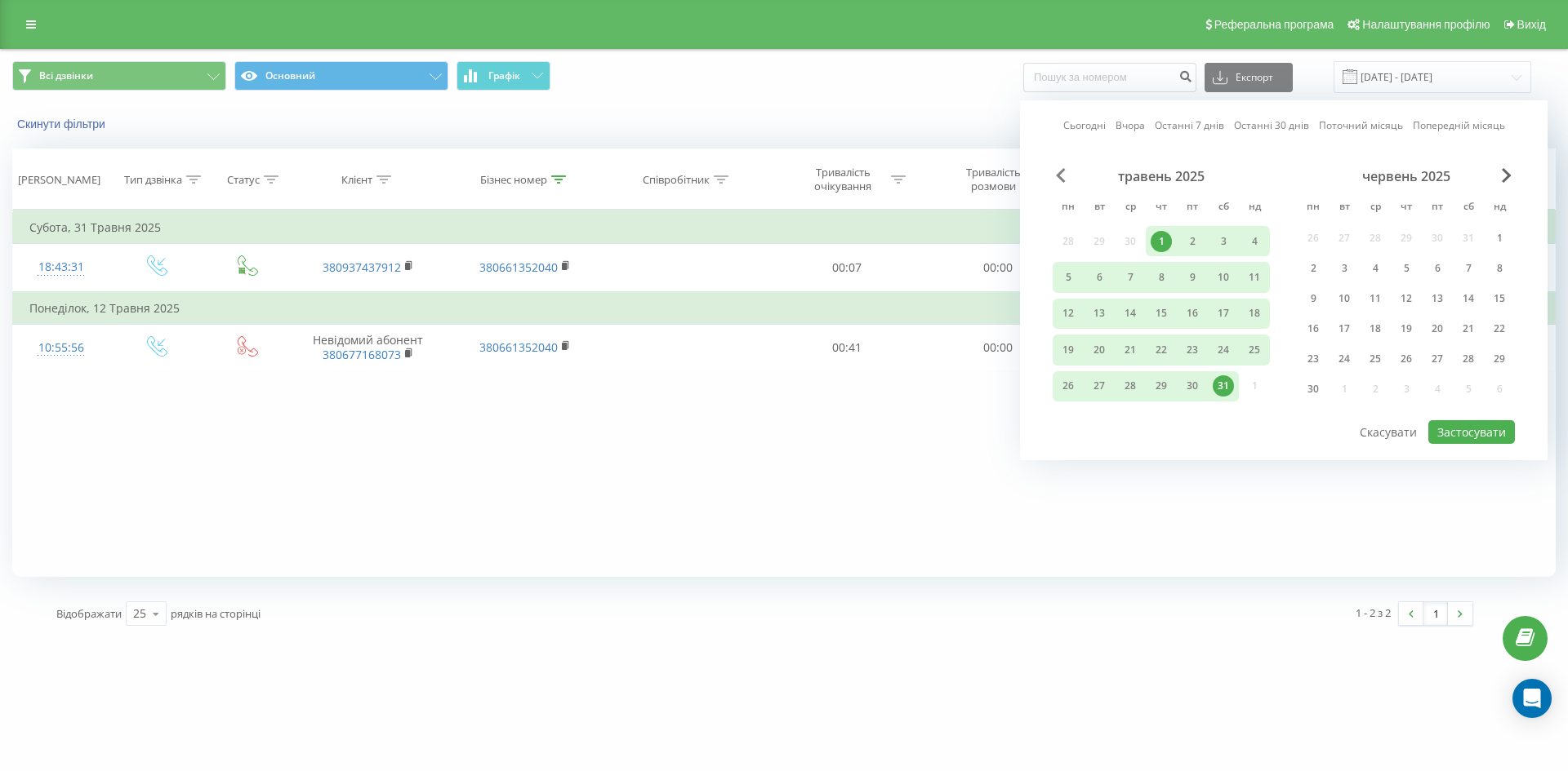
click at [1056, 171] on span "Previous Month" at bounding box center [1061, 175] width 10 height 14
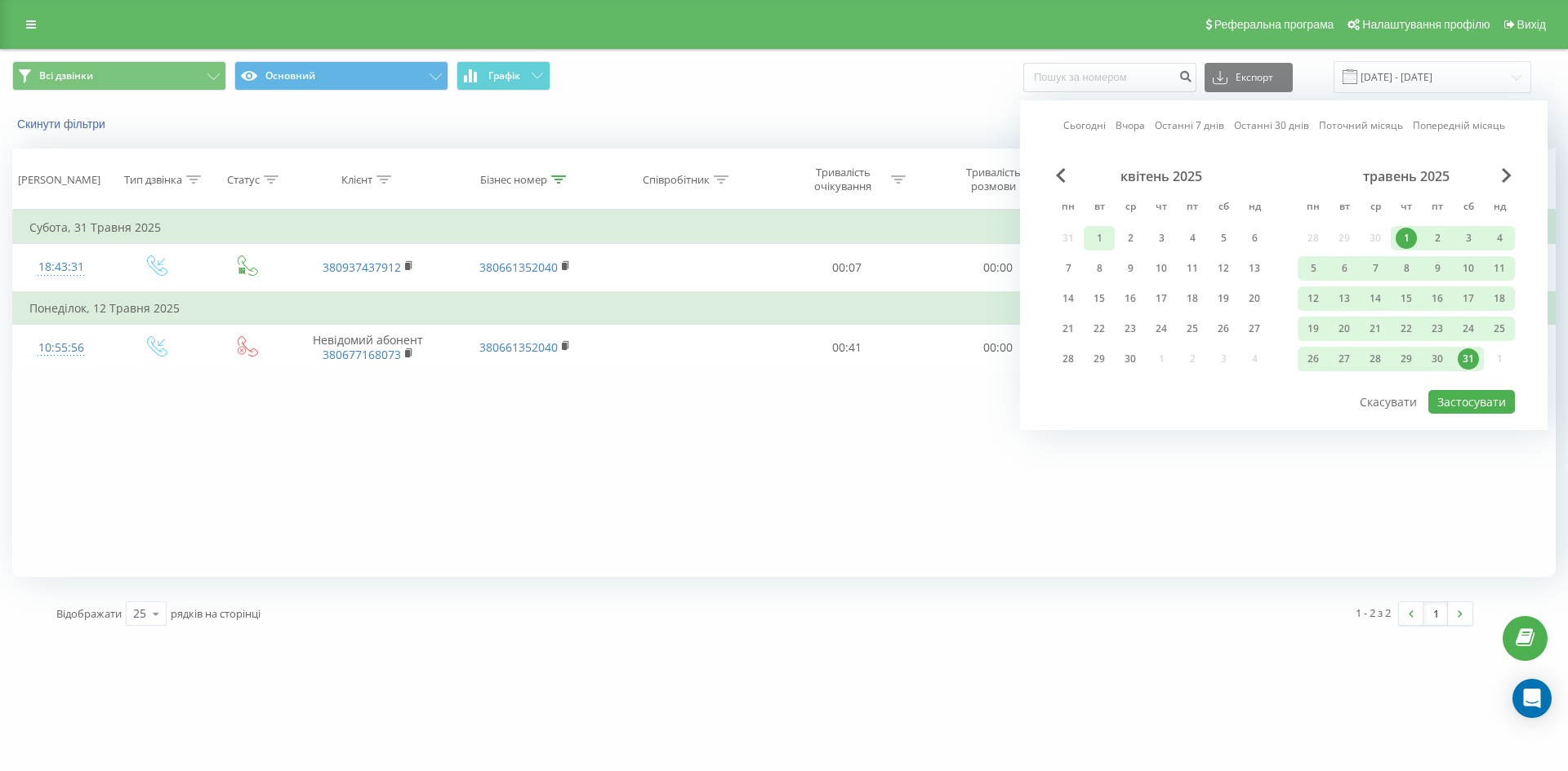
click at [1102, 237] on div "1" at bounding box center [1099, 238] width 21 height 21
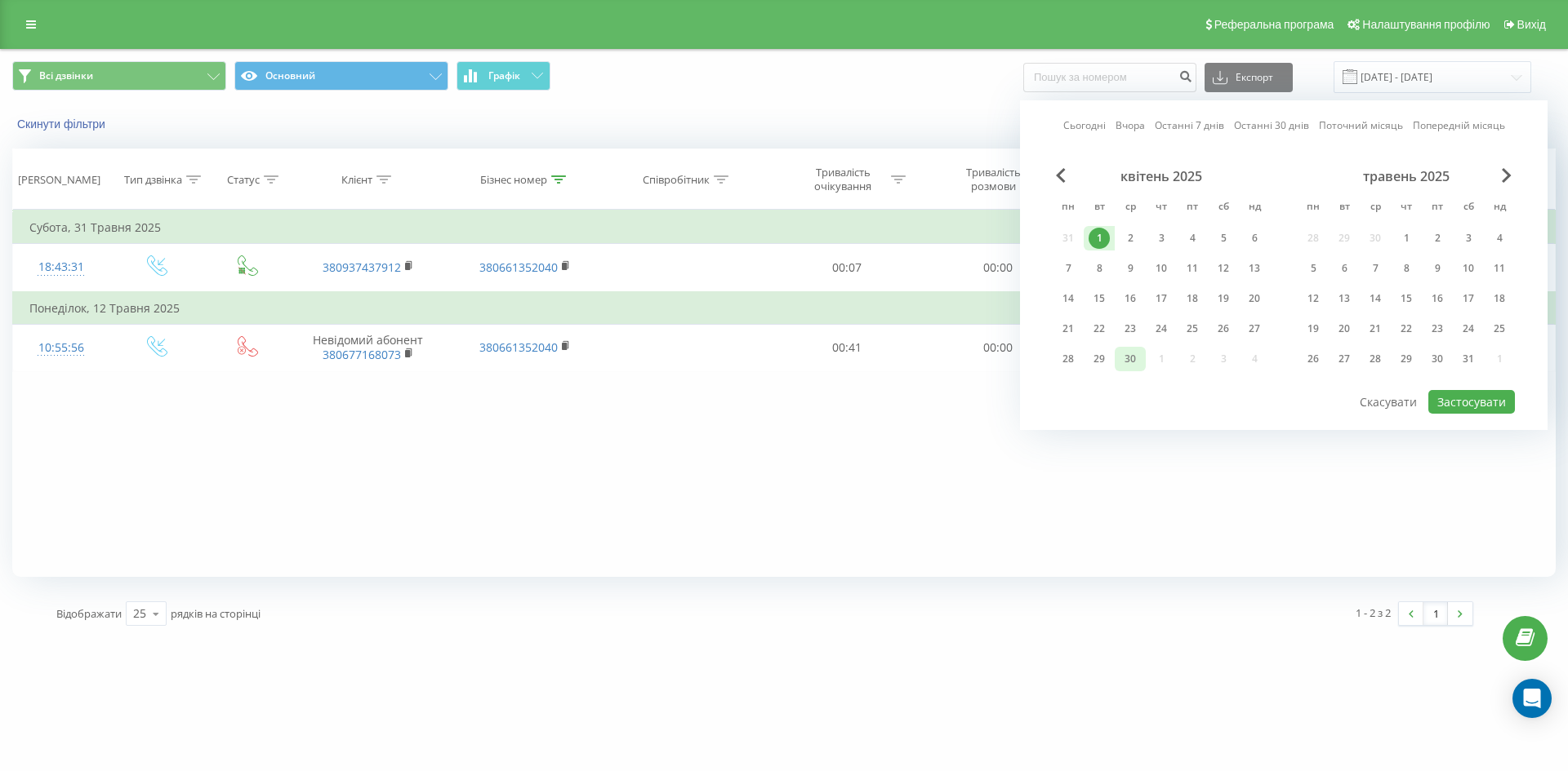
click at [1128, 358] on div "30" at bounding box center [1129, 359] width 21 height 21
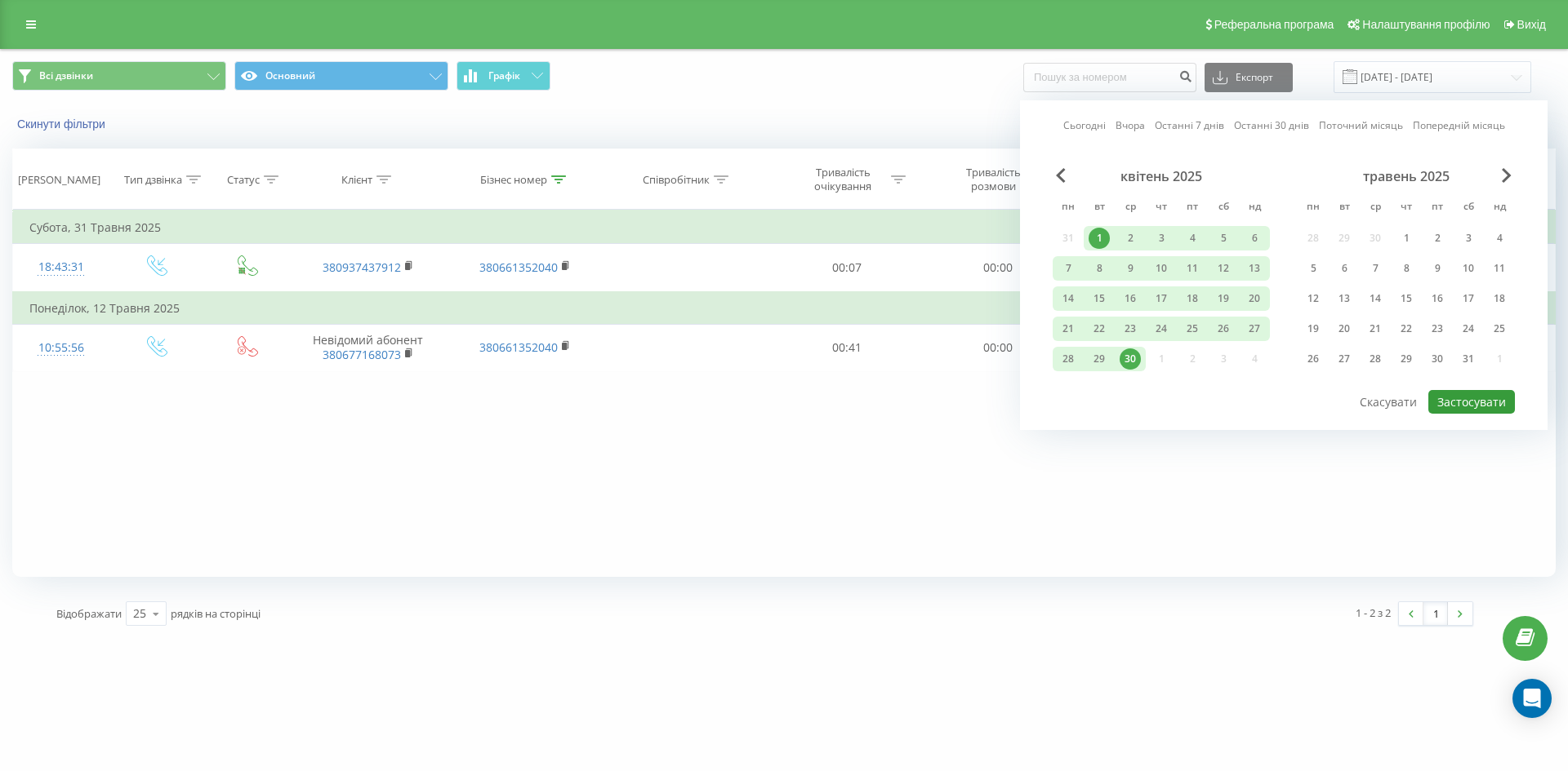
click at [1454, 400] on button "Застосувати" at bounding box center [1472, 402] width 87 height 24
type input "[DATE] - [DATE]"
